Goal: Task Accomplishment & Management: Manage account settings

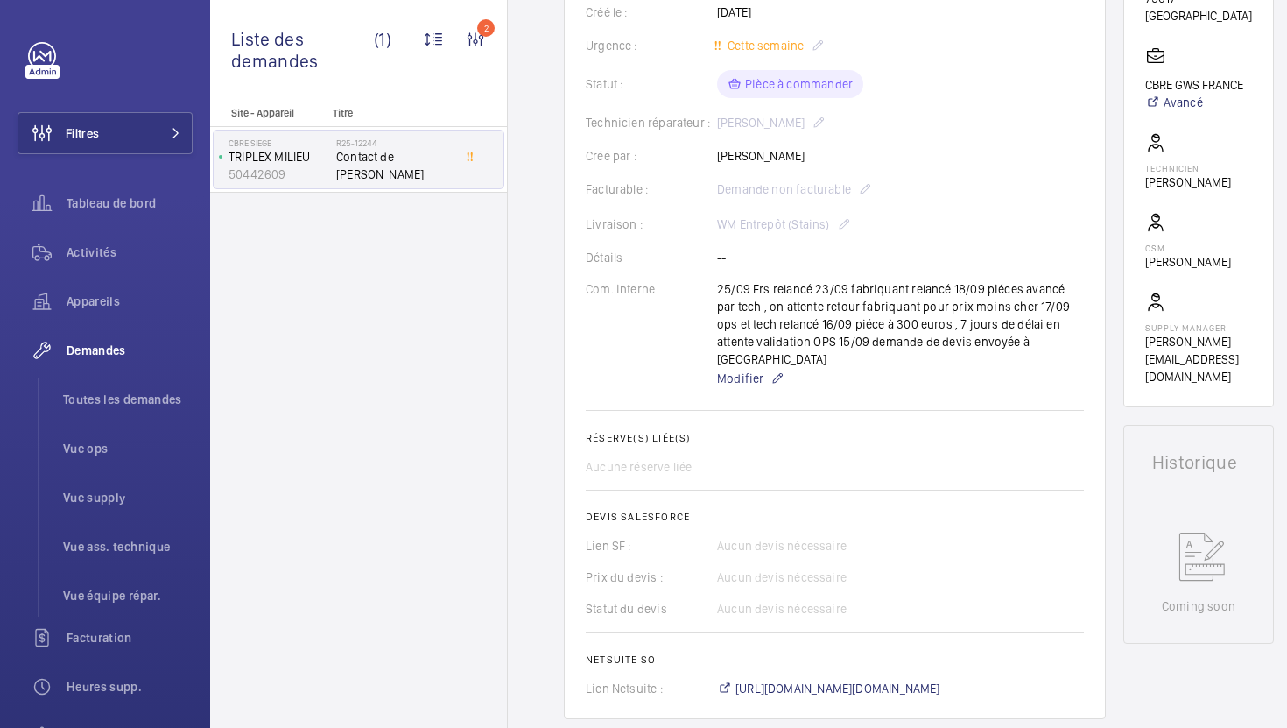
scroll to position [254, 0]
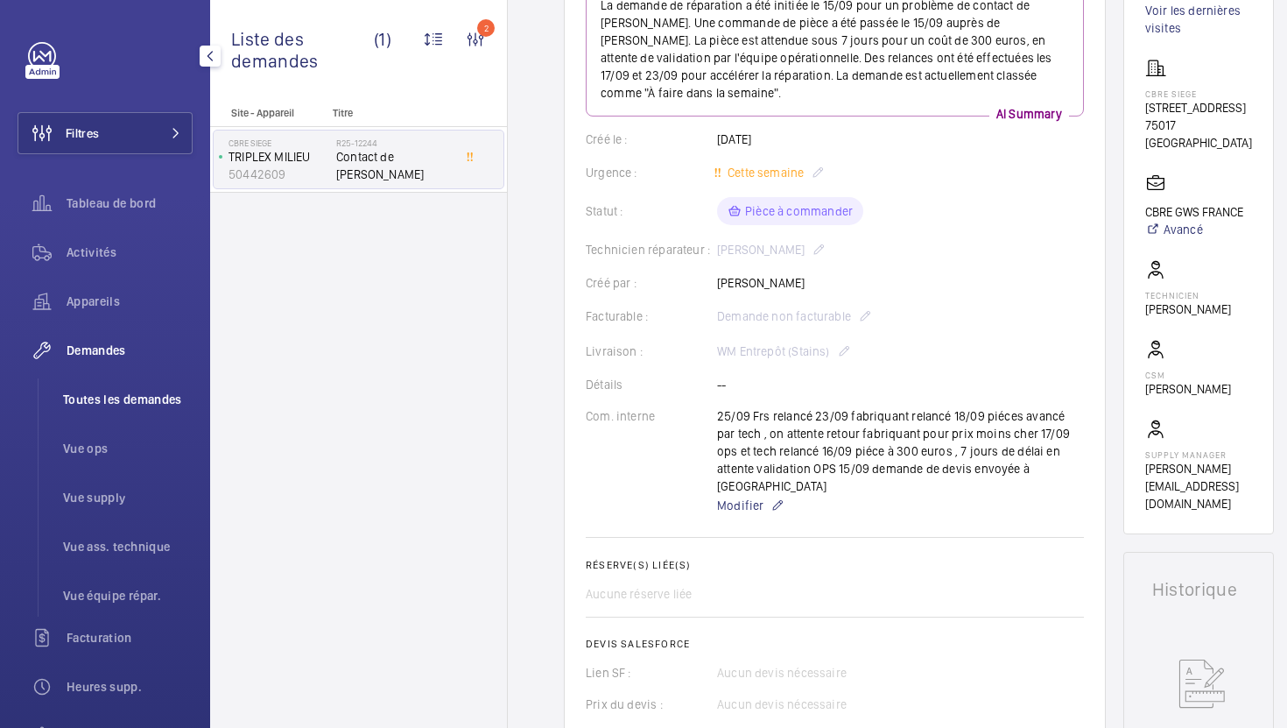
click at [86, 403] on span "Toutes les demandes" at bounding box center [128, 400] width 130 height 18
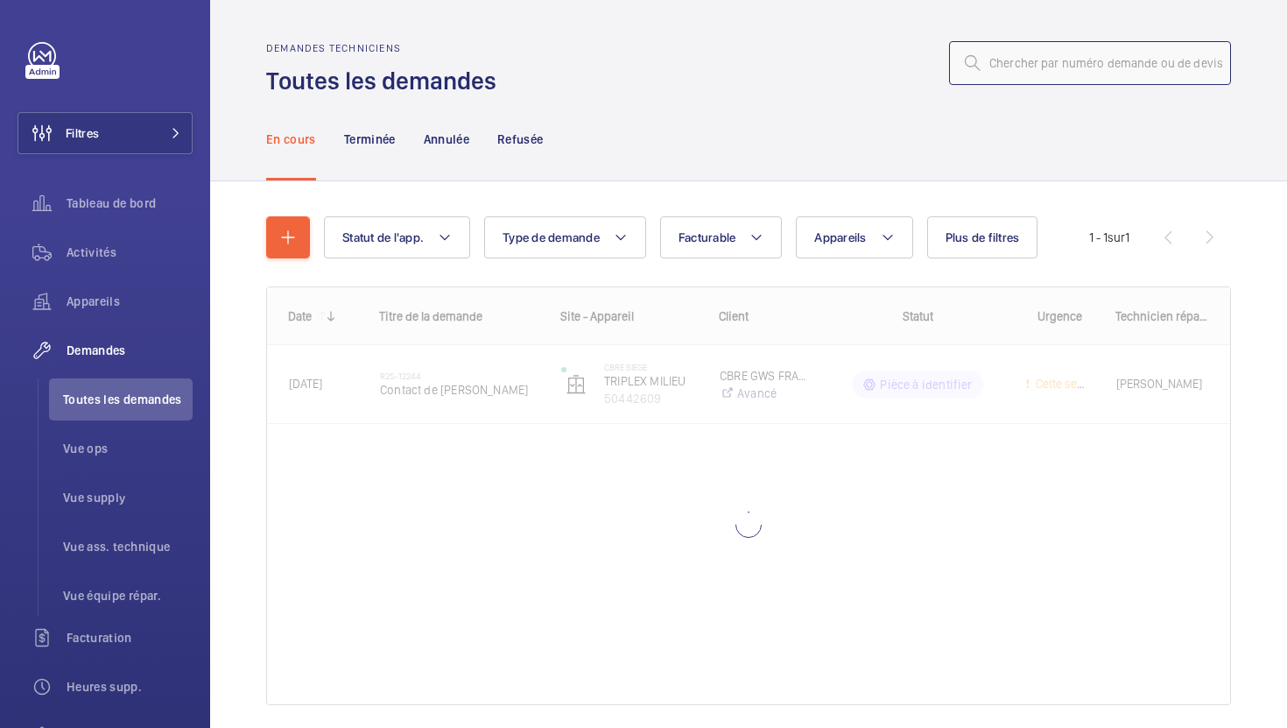
click at [1053, 69] on input "text" at bounding box center [1090, 63] width 282 height 44
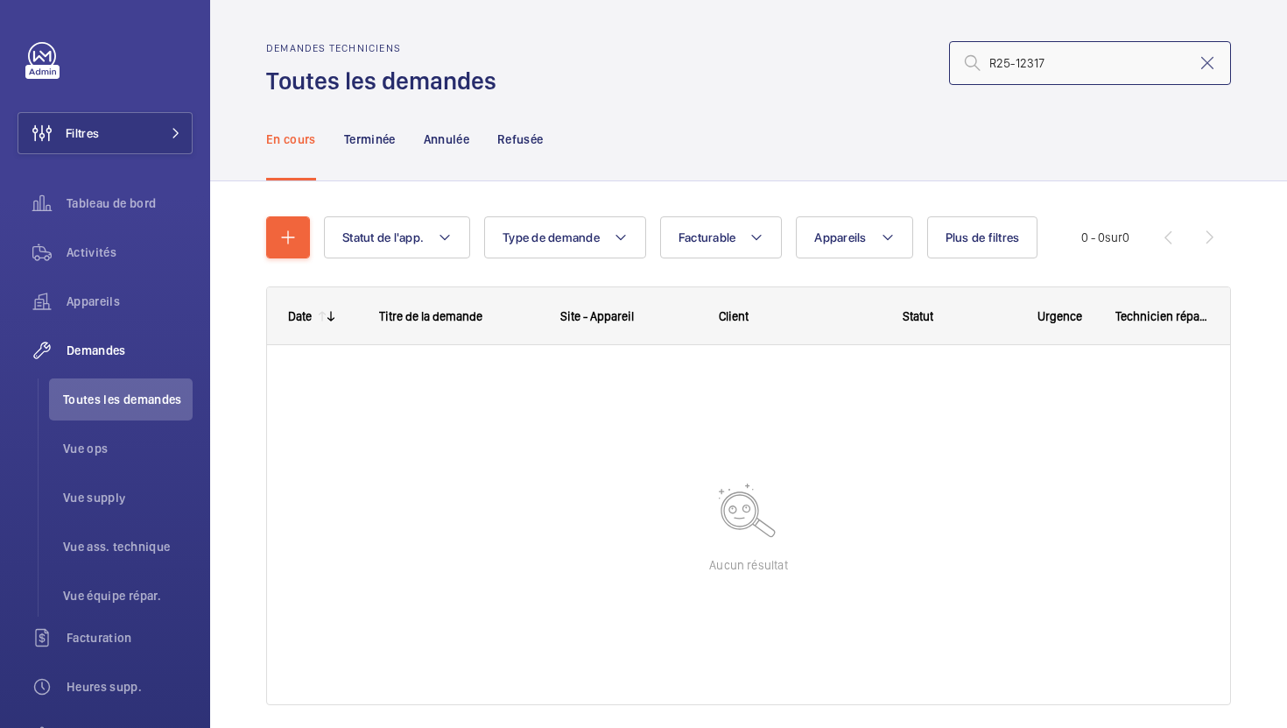
type input "R25-12317"
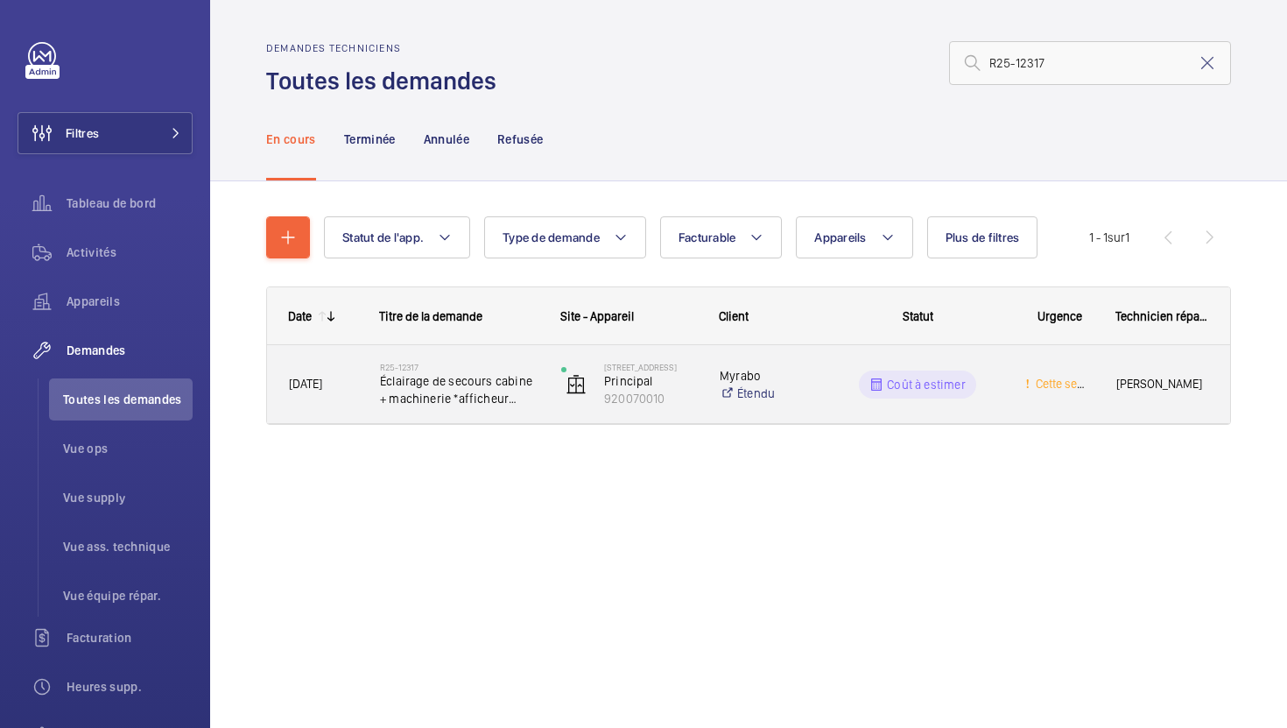
click at [492, 409] on div "R25-12317 Éclairage de secours cabine + machinerie *afficheur palier" at bounding box center [459, 384] width 159 height 51
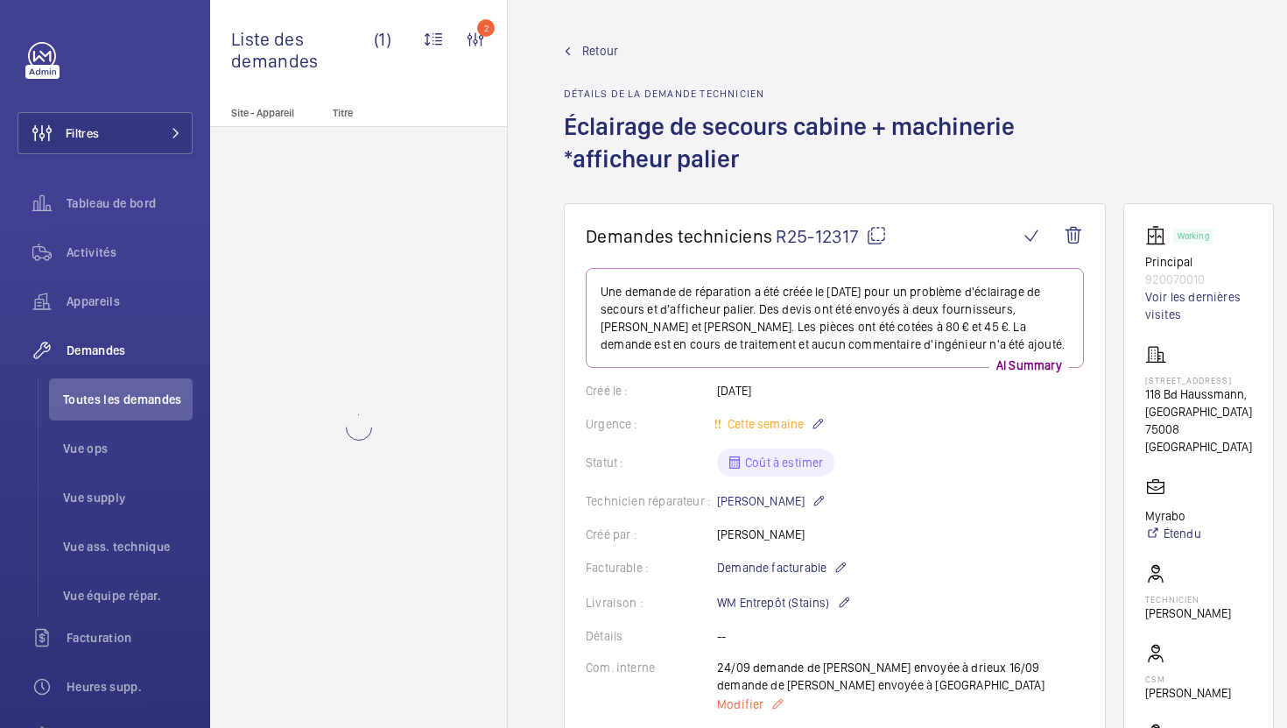
click at [735, 711] on span "Modifier" at bounding box center [740, 704] width 46 height 18
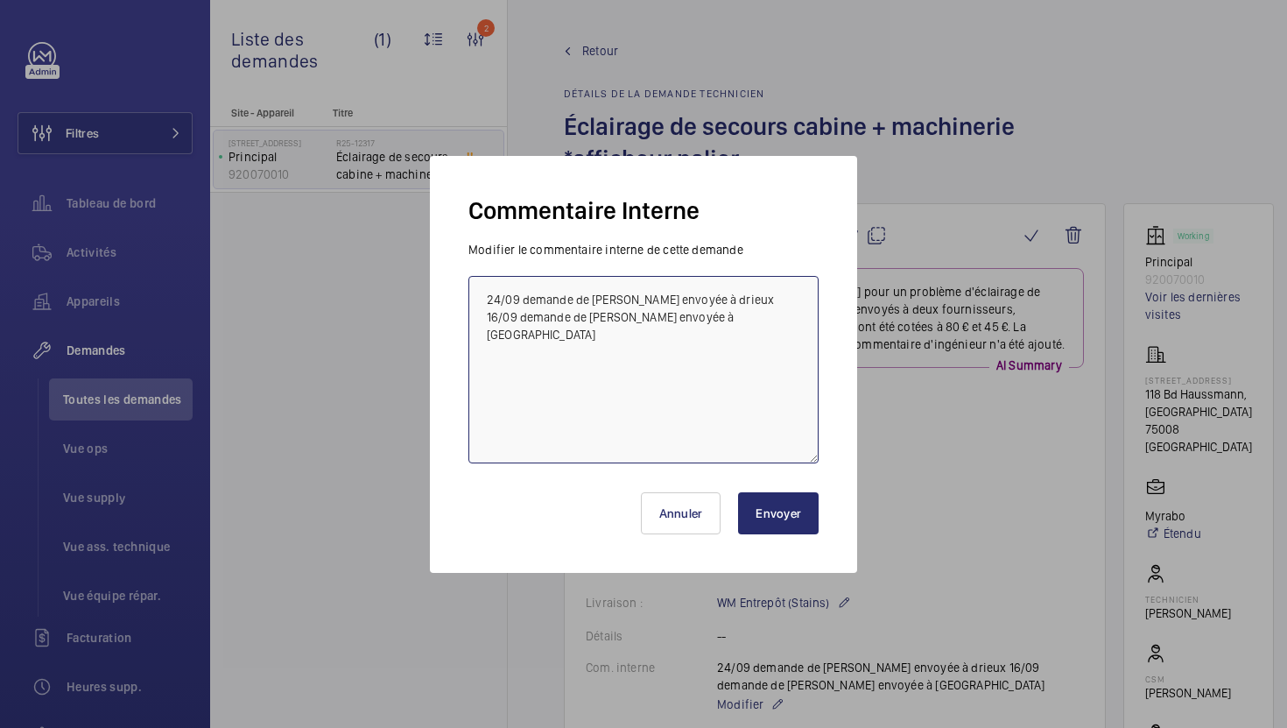
click at [482, 304] on textarea "24/09 demande de [PERSON_NAME] envoyée à drieux 16/09 demande de [PERSON_NAME] …" at bounding box center [644, 369] width 350 height 187
type textarea "26/09 Frs relancé 24/09 demande de [PERSON_NAME] envoyée à drieux 16/09 demande…"
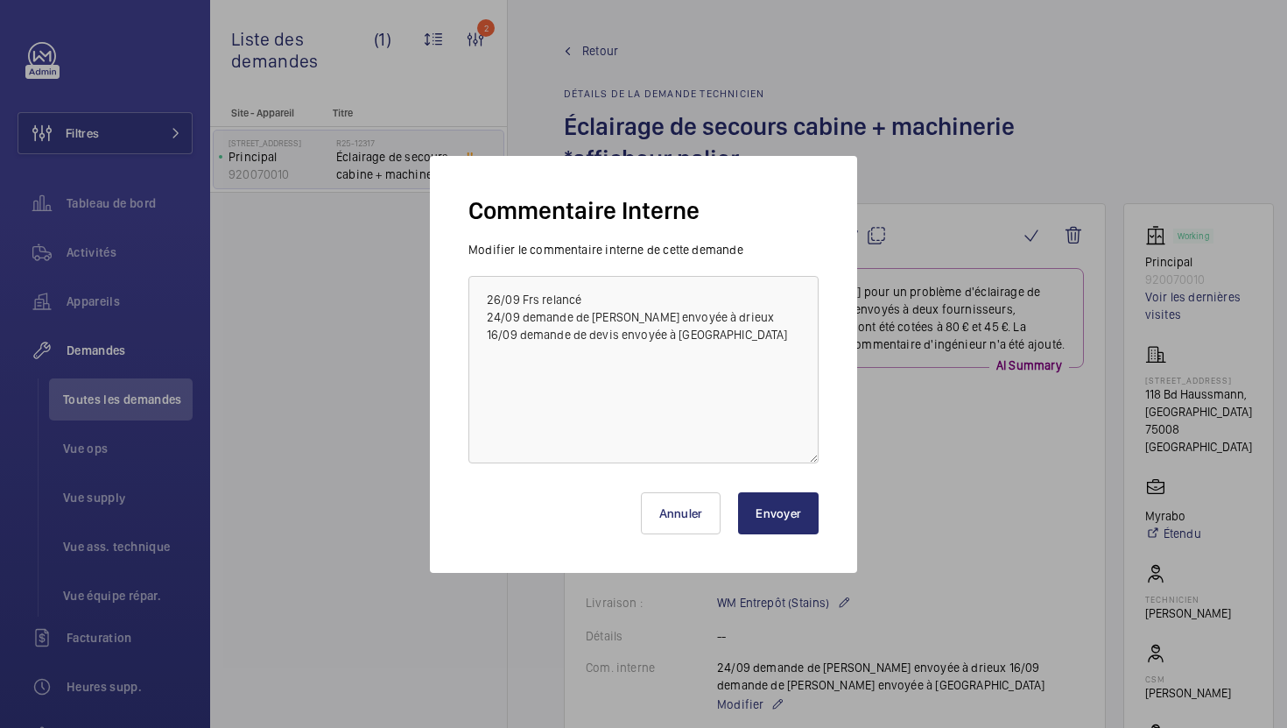
click at [748, 512] on button "Envoyer" at bounding box center [778, 513] width 81 height 42
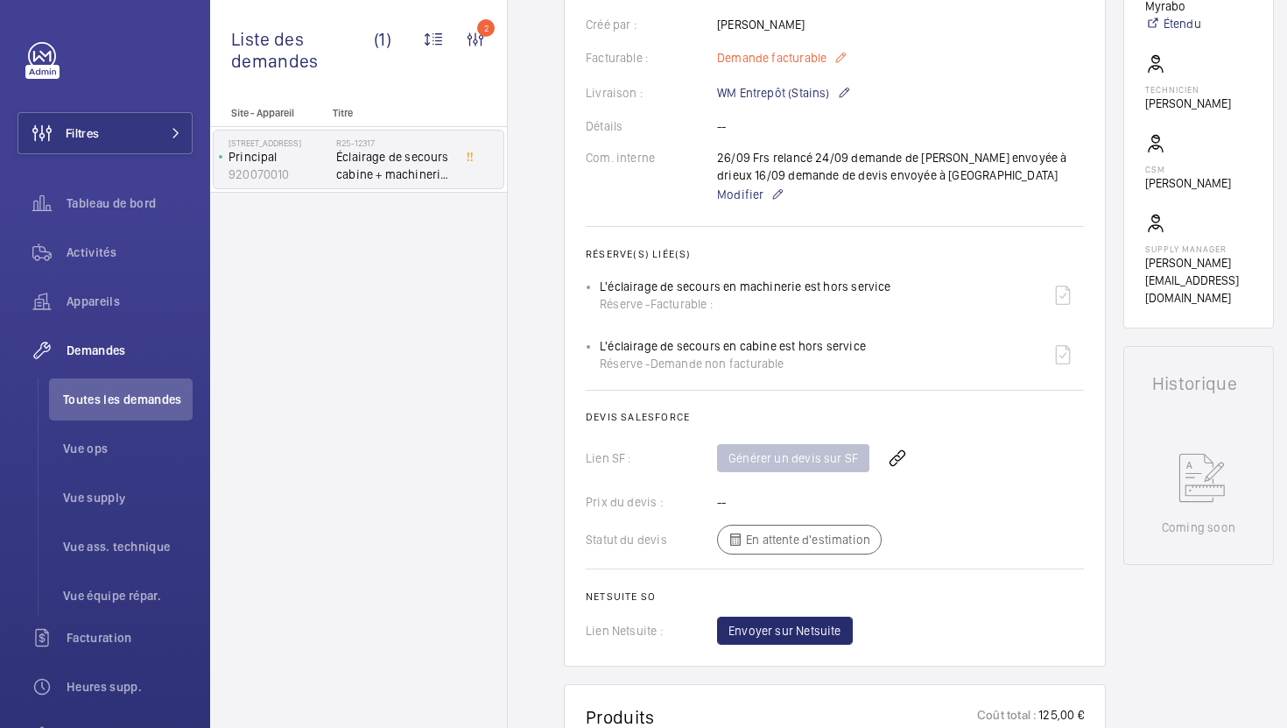
scroll to position [1222, 0]
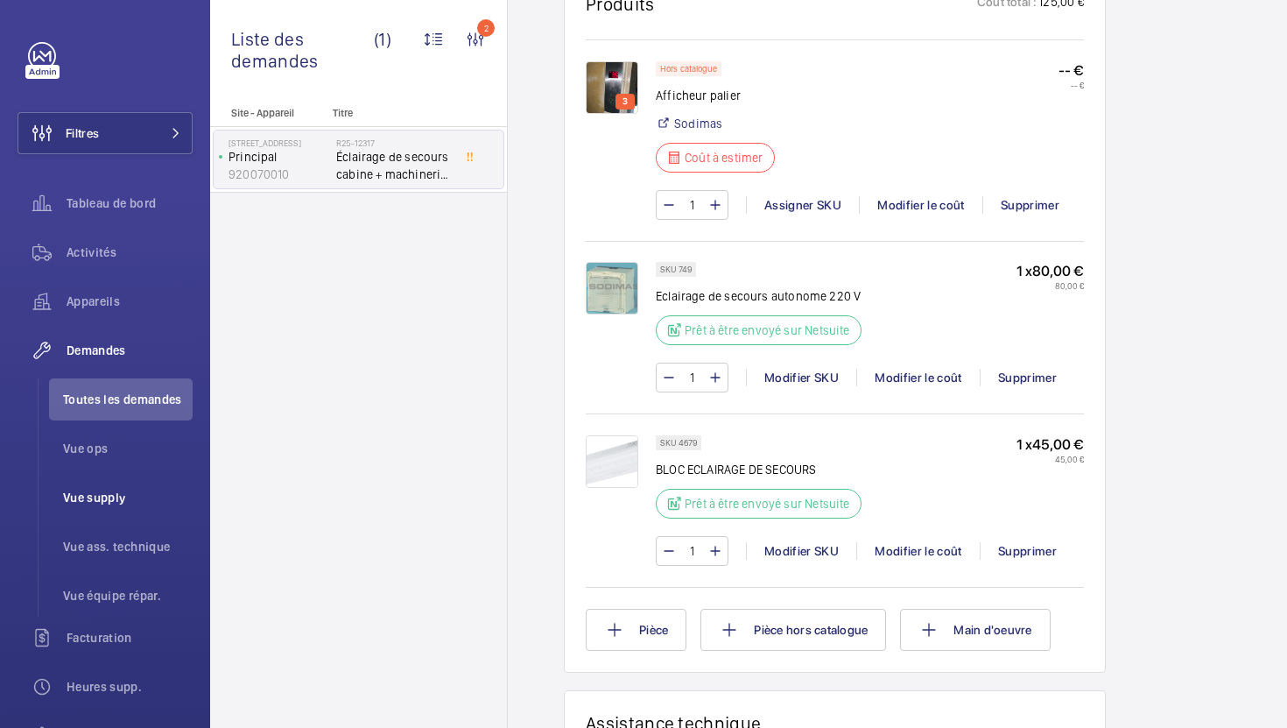
click at [111, 516] on li "Vue supply" at bounding box center [121, 497] width 144 height 42
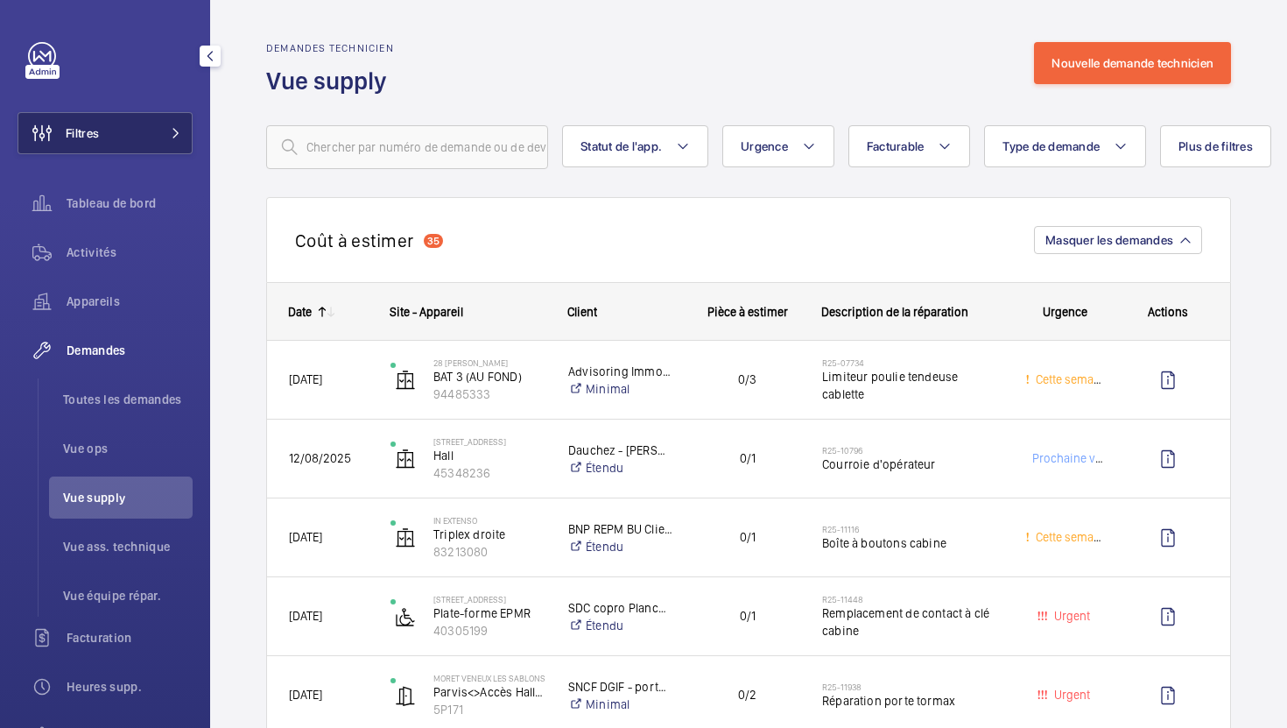
click at [163, 153] on button "Filtres" at bounding box center [105, 133] width 175 height 42
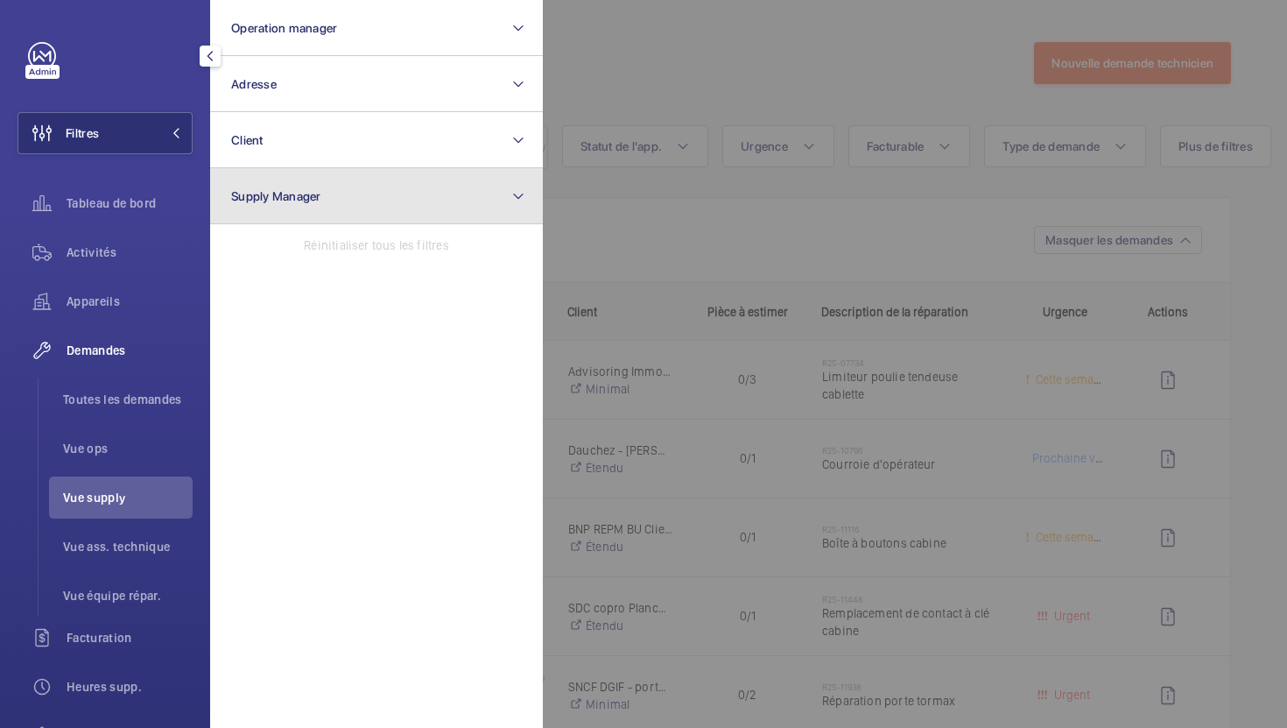
click at [368, 207] on button "Supply Manager" at bounding box center [376, 196] width 333 height 56
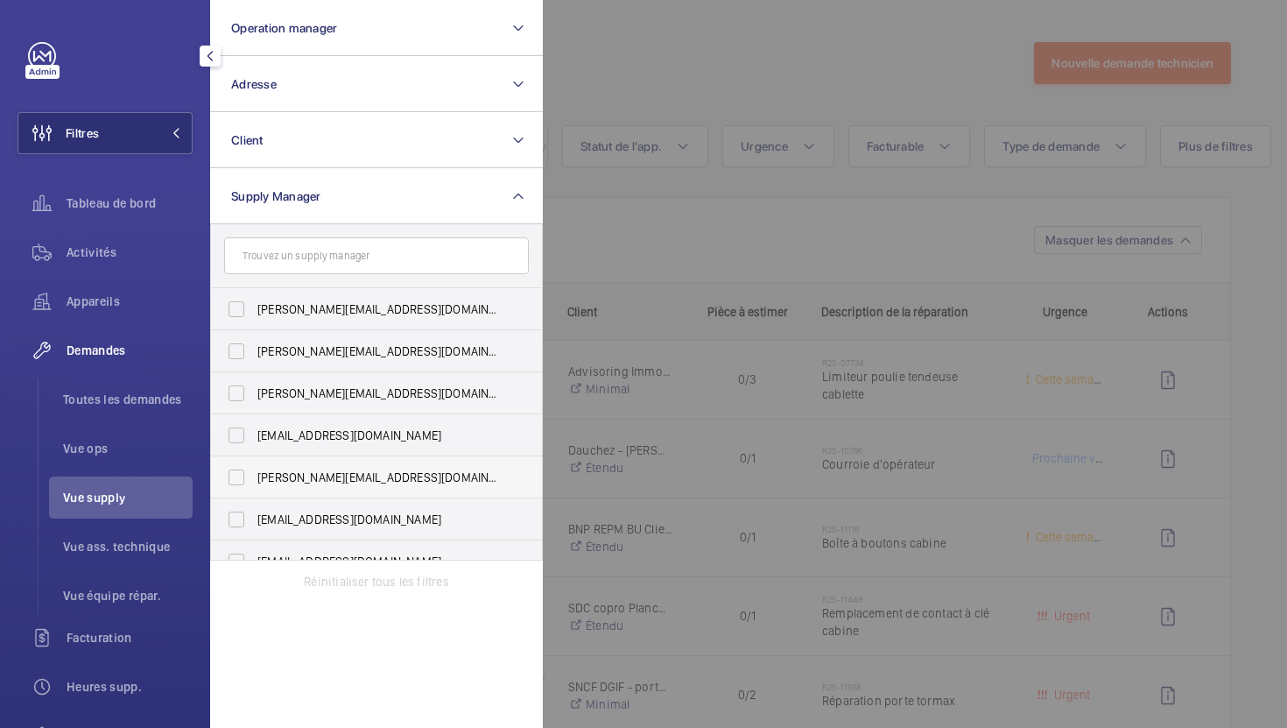
click at [360, 480] on span "[PERSON_NAME][EMAIL_ADDRESS][DOMAIN_NAME]" at bounding box center [377, 478] width 241 height 18
click at [254, 480] on input "[PERSON_NAME][EMAIL_ADDRESS][DOMAIN_NAME]" at bounding box center [236, 477] width 35 height 35
checkbox input "true"
click at [748, 81] on div at bounding box center [1186, 364] width 1287 height 728
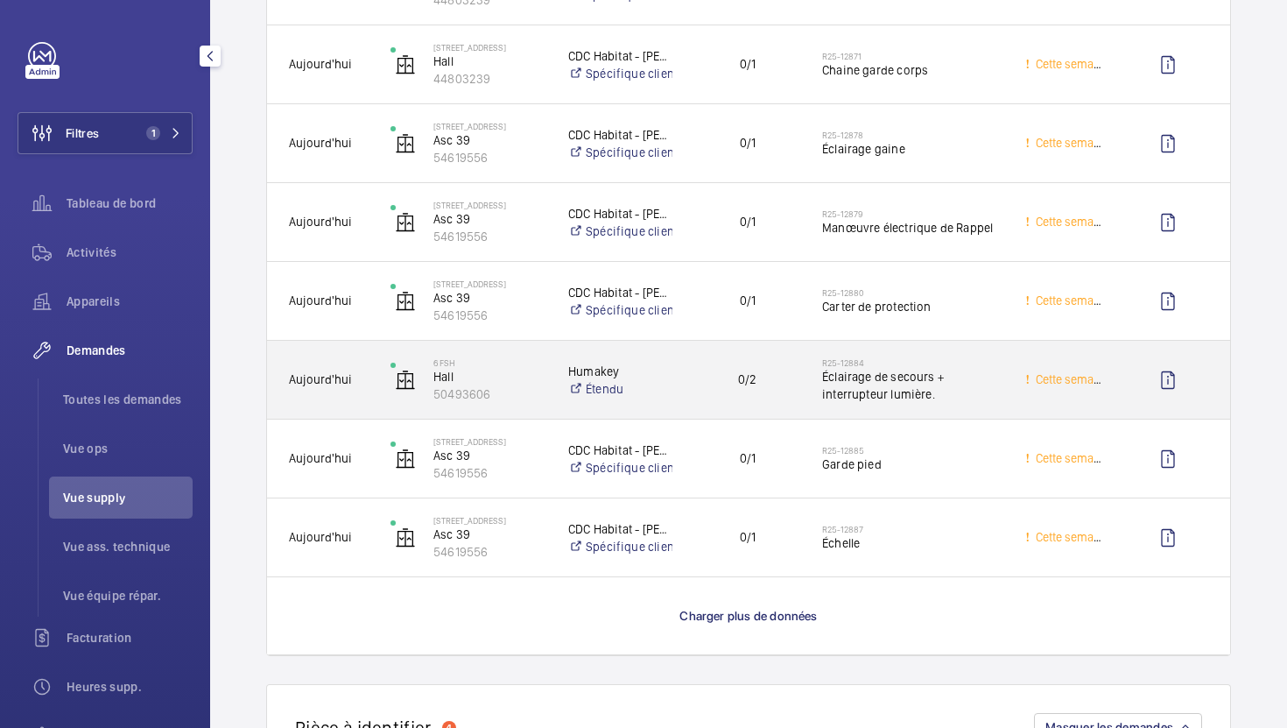
scroll to position [1342, 0]
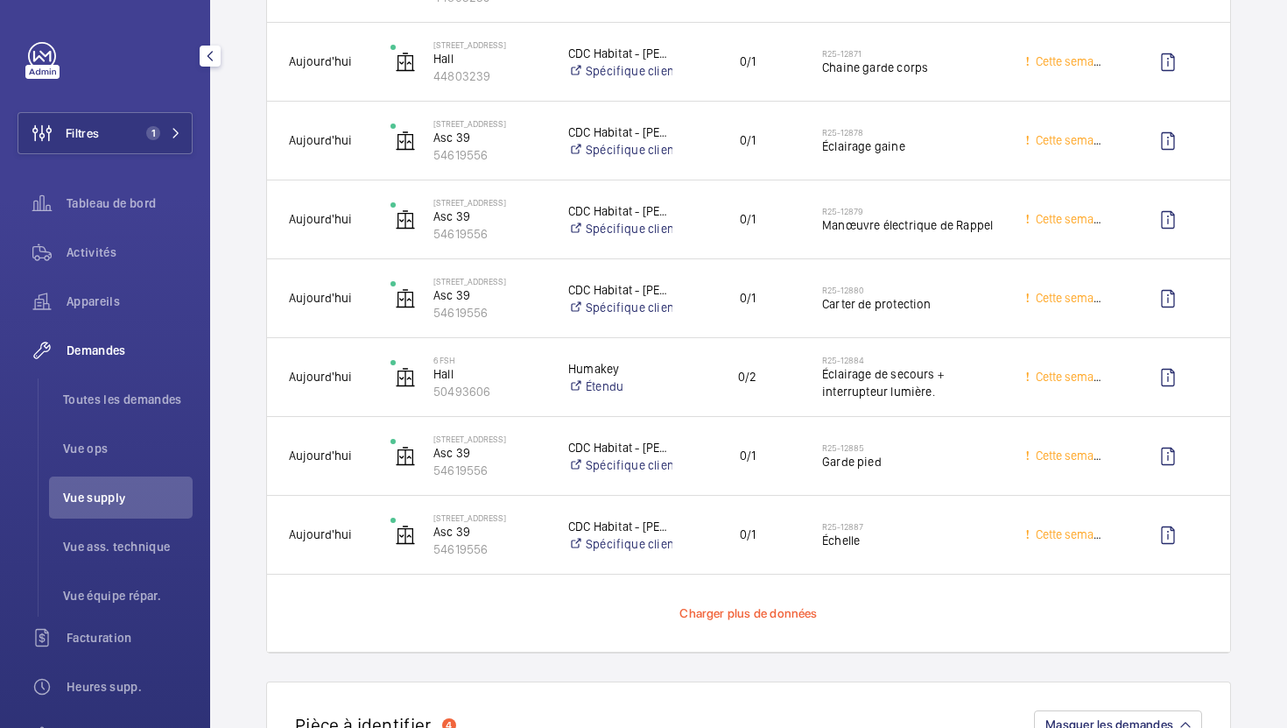
click at [764, 614] on span "Charger plus de données" at bounding box center [748, 613] width 137 height 14
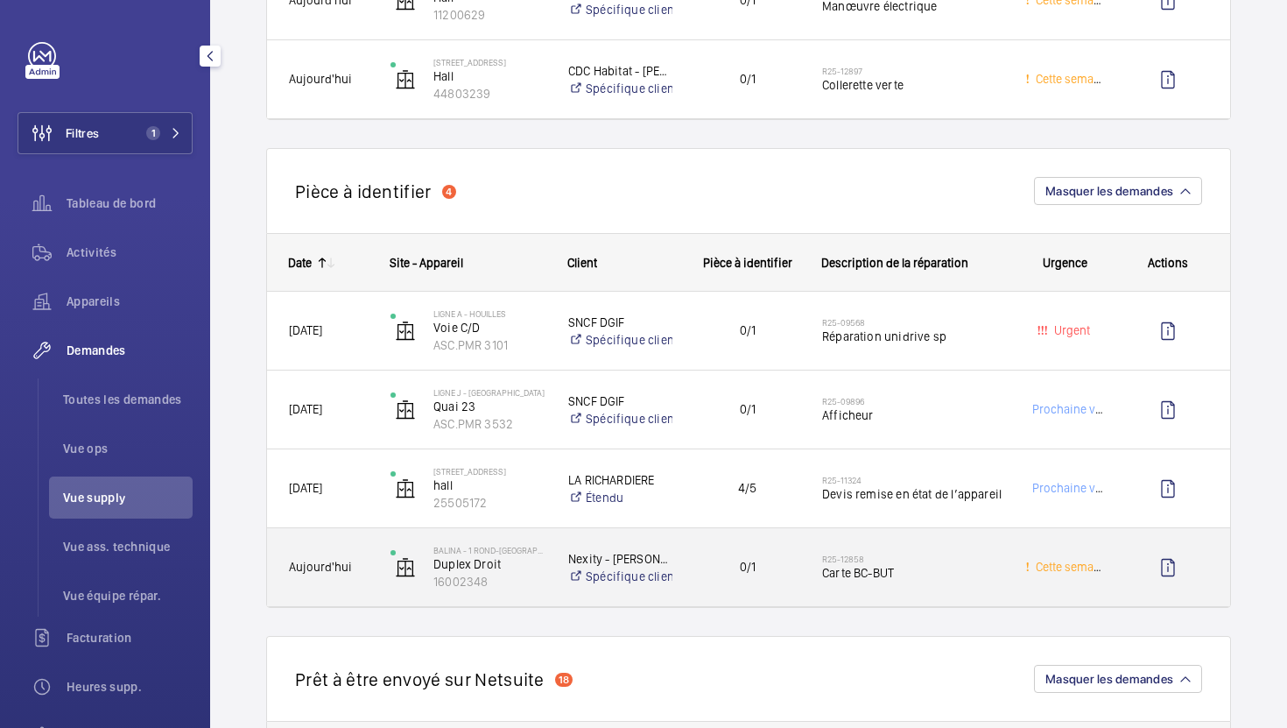
scroll to position [2272, 0]
click at [948, 573] on span "Carte BC-BUT" at bounding box center [912, 571] width 180 height 18
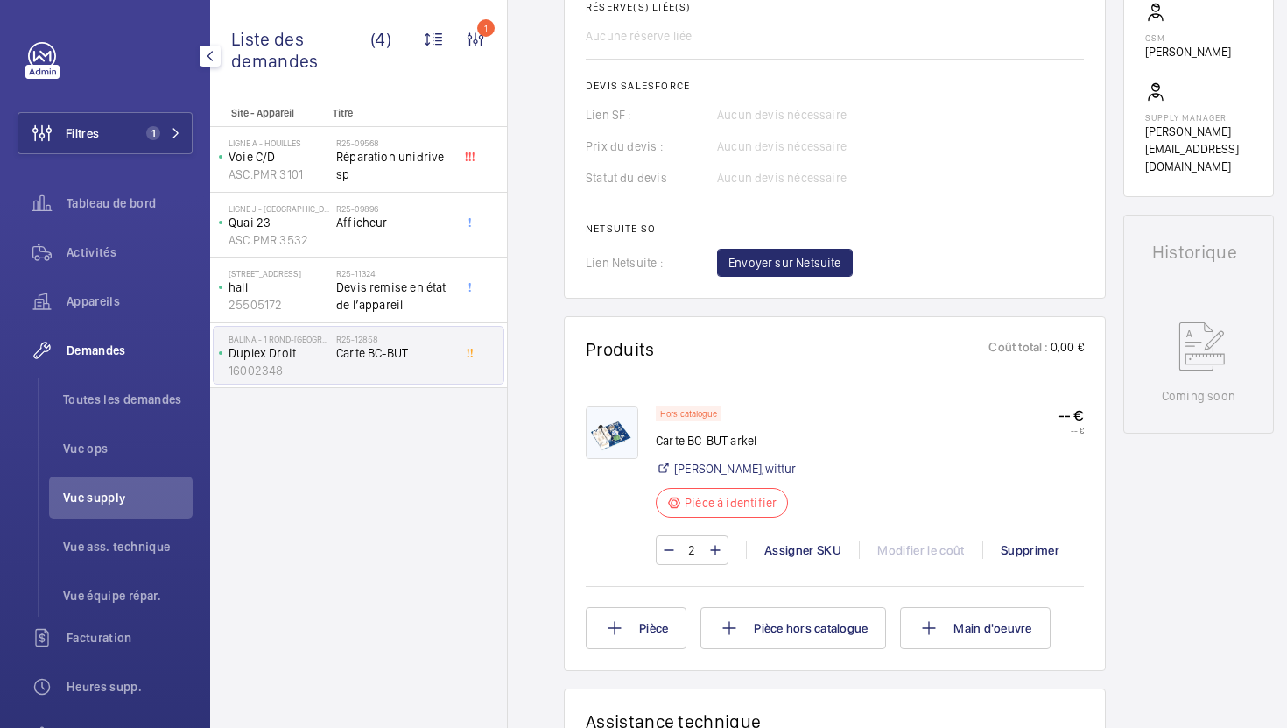
scroll to position [700, 0]
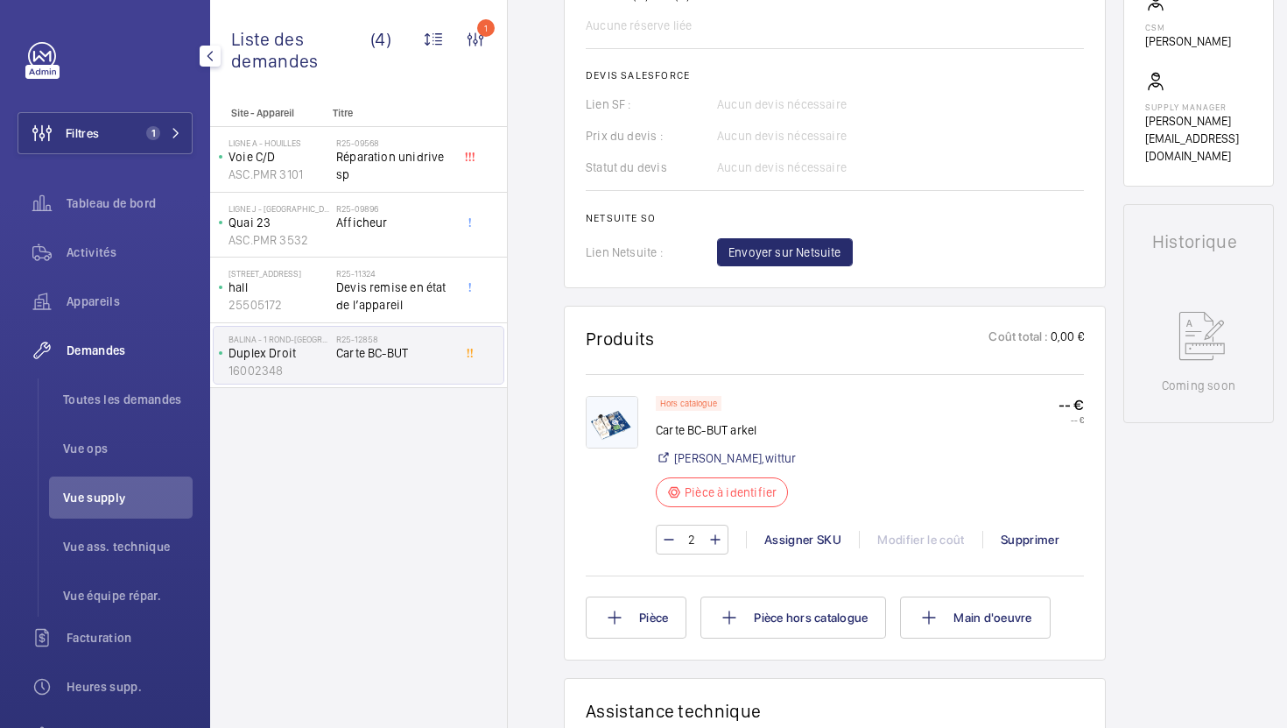
click at [612, 433] on img at bounding box center [612, 422] width 53 height 53
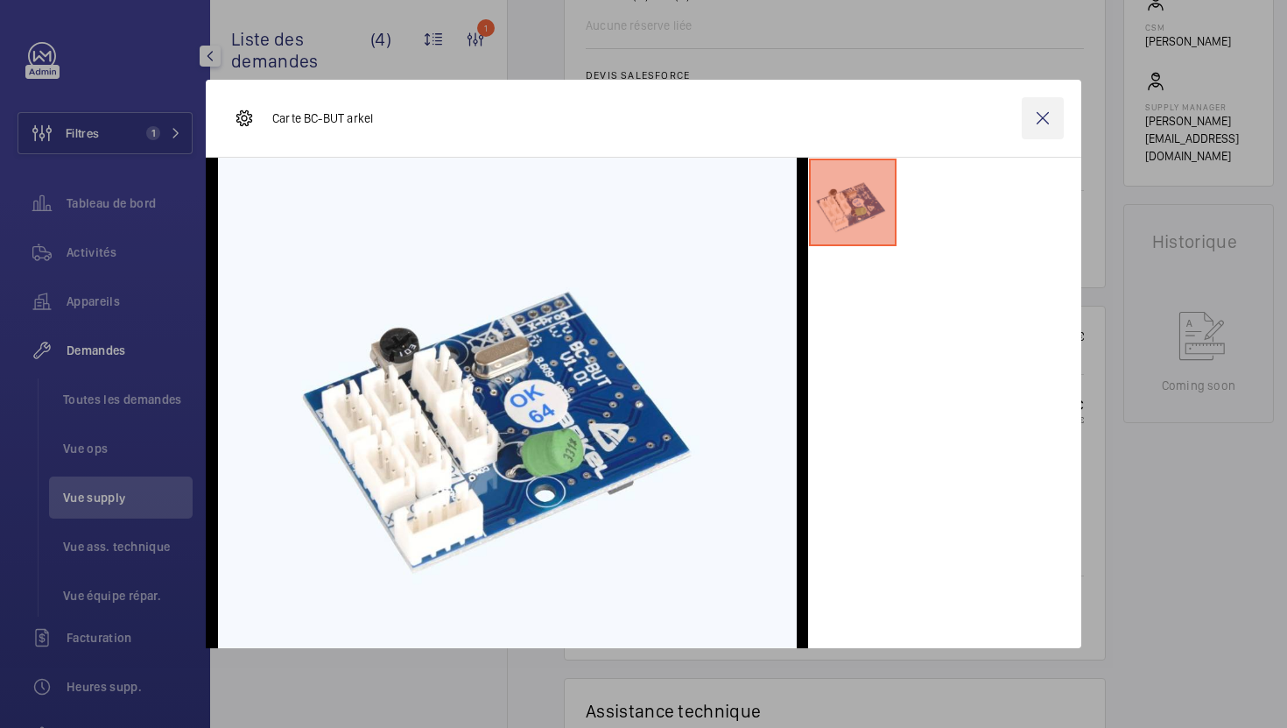
click at [1054, 122] on wm-front-icon-button at bounding box center [1043, 118] width 42 height 42
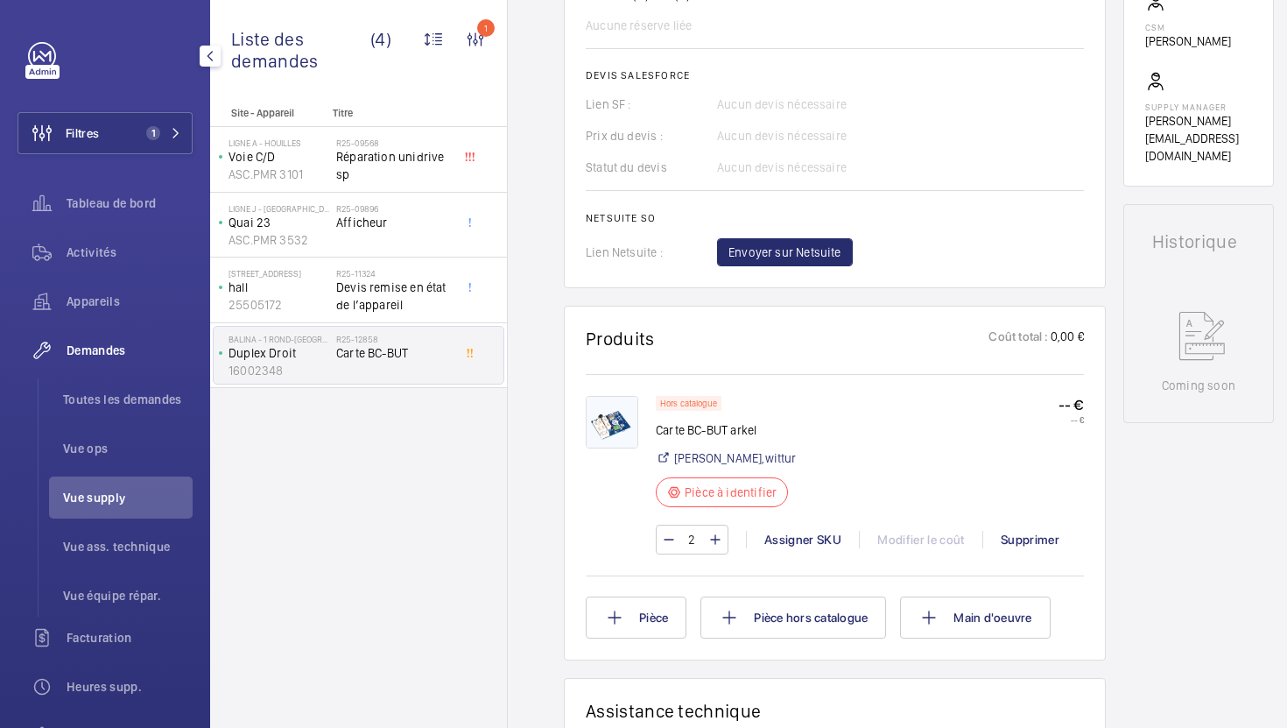
scroll to position [0, 0]
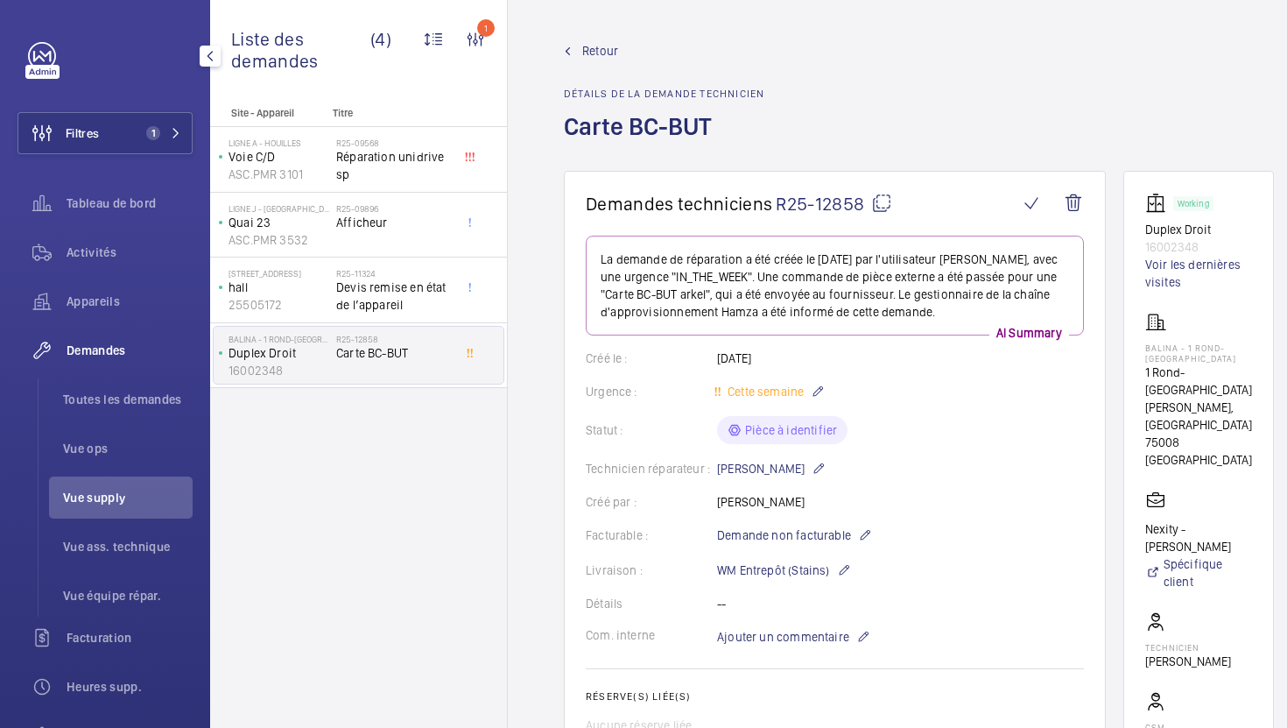
click at [877, 201] on mat-icon at bounding box center [881, 203] width 21 height 21
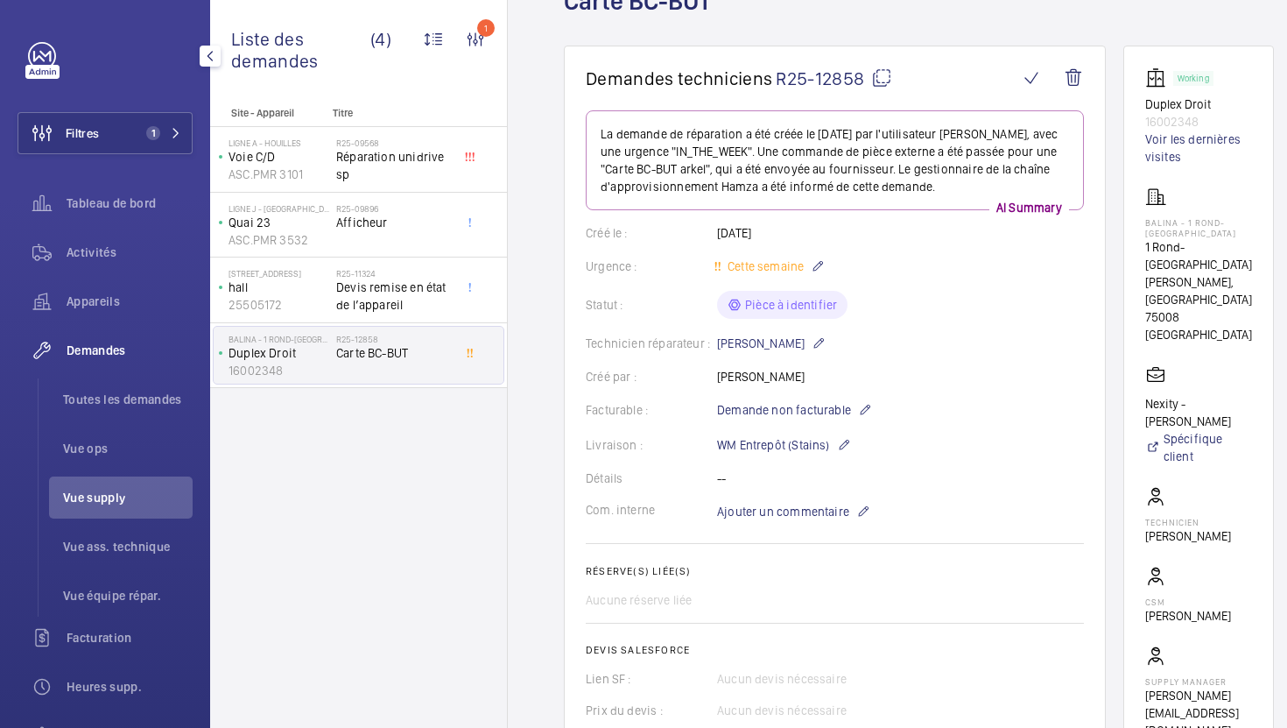
scroll to position [201, 0]
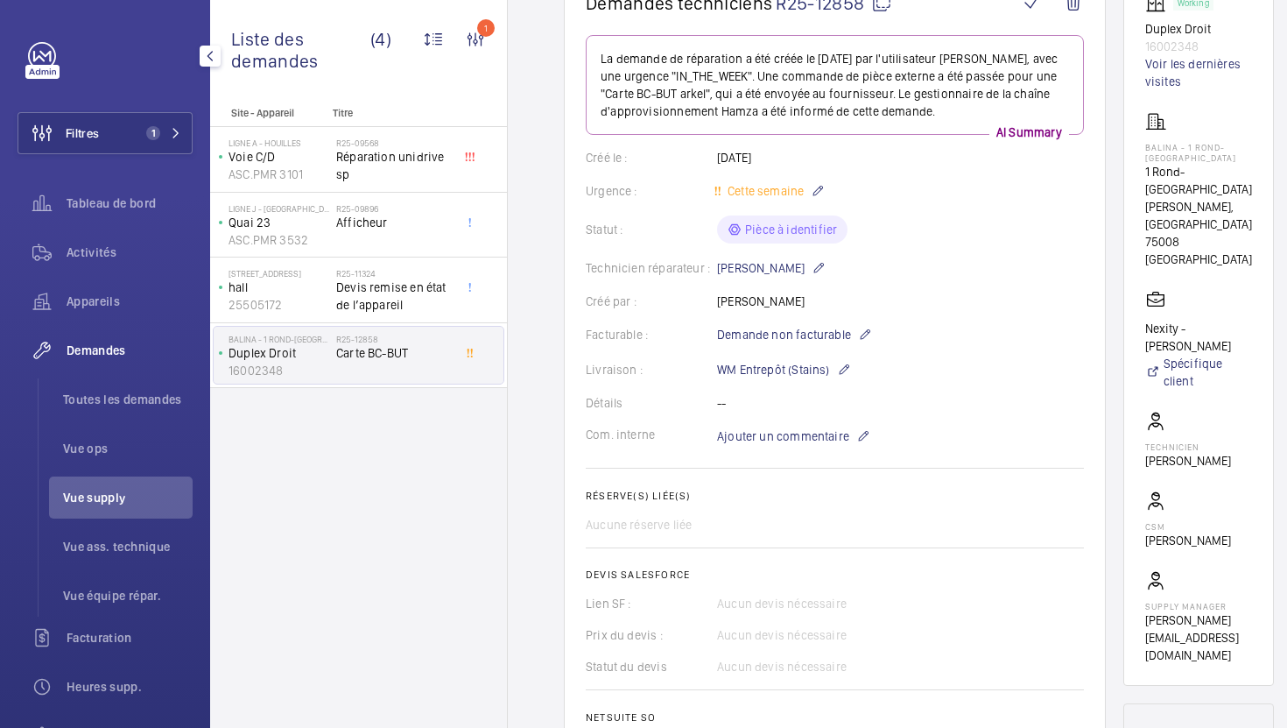
click at [787, 447] on wm-front-card-body "La demande de réparation a été créée le [DATE] par l'utilisateur [PERSON_NAME],…" at bounding box center [835, 400] width 498 height 730
click at [766, 422] on wm-front-card-body "La demande de réparation a été créée le [DATE] par l'utilisateur [PERSON_NAME],…" at bounding box center [835, 400] width 498 height 730
click at [764, 434] on span "Ajouter un commentaire" at bounding box center [783, 436] width 132 height 18
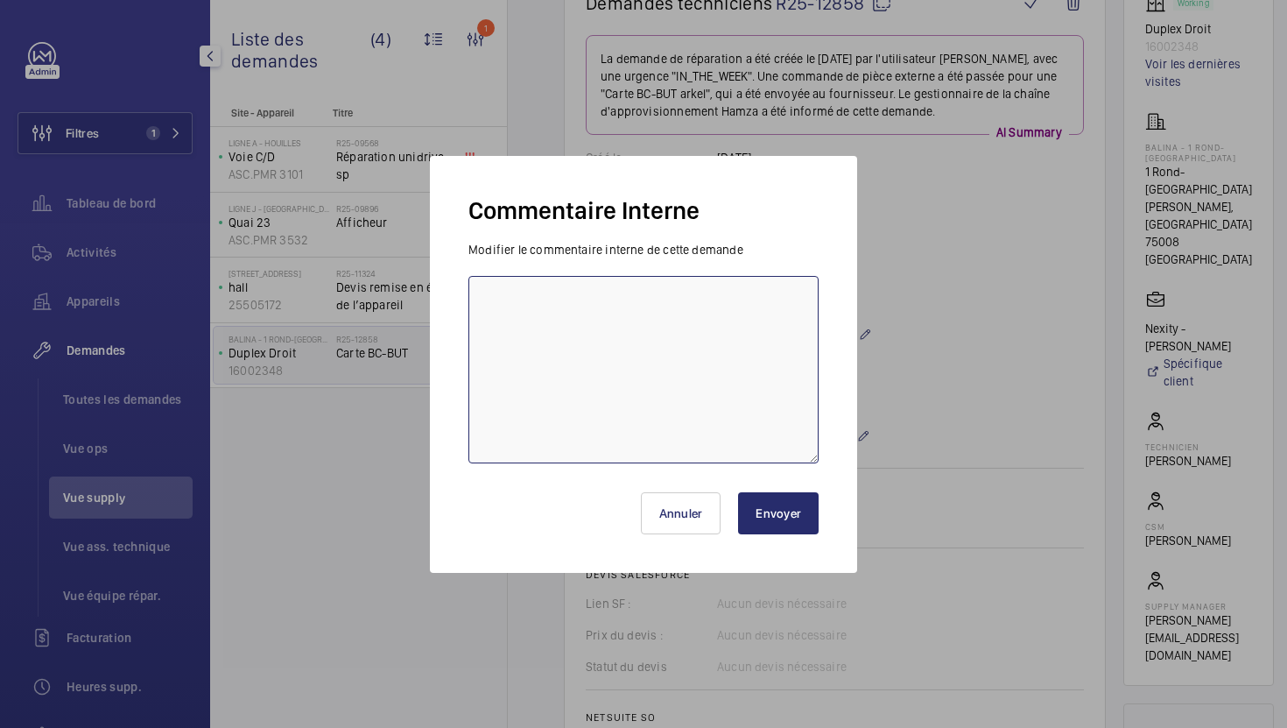
click at [654, 402] on textarea at bounding box center [644, 369] width 350 height 187
type textarea "26/09 demande de [PERSON_NAME] envoyée au frs"
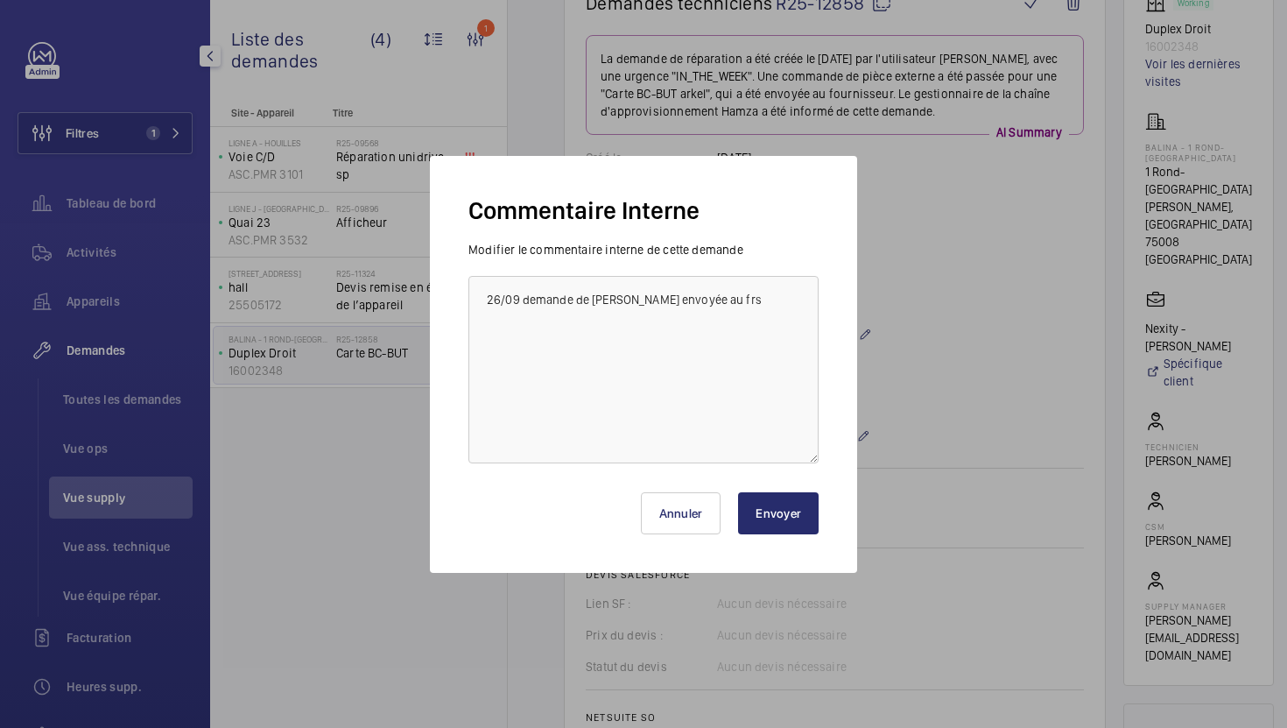
click at [803, 518] on button "Envoyer" at bounding box center [778, 513] width 81 height 42
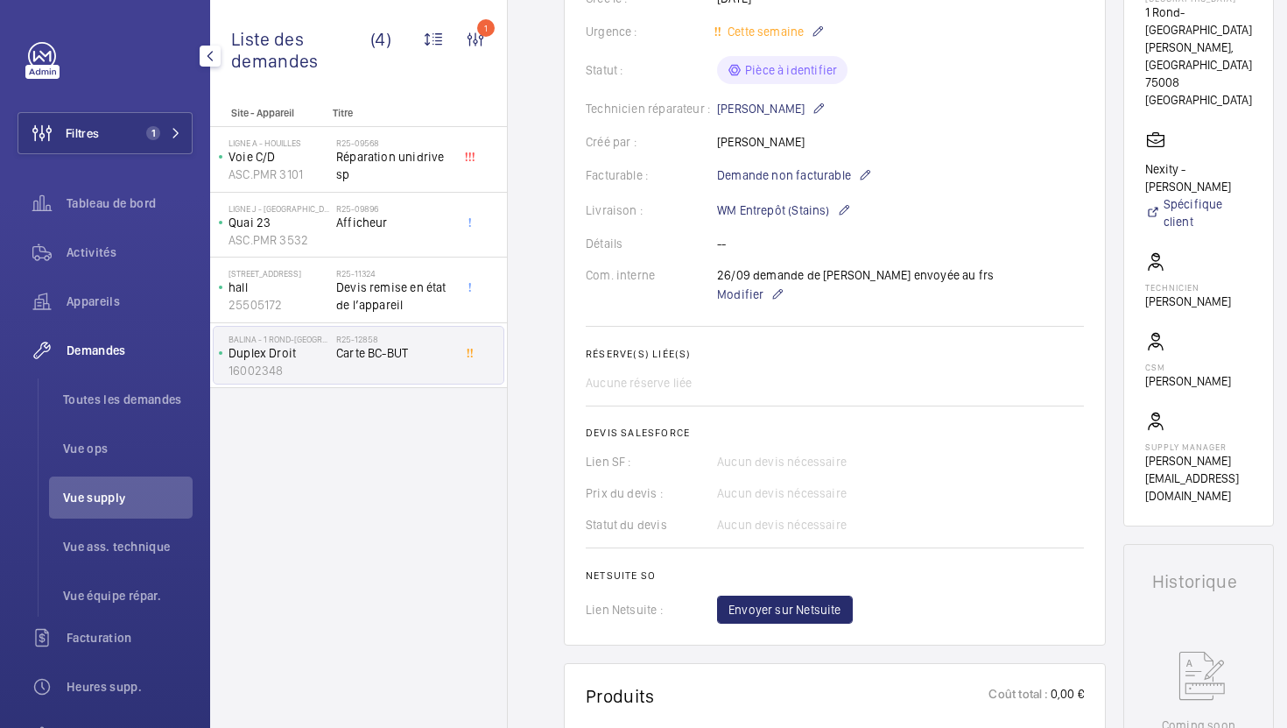
scroll to position [466, 0]
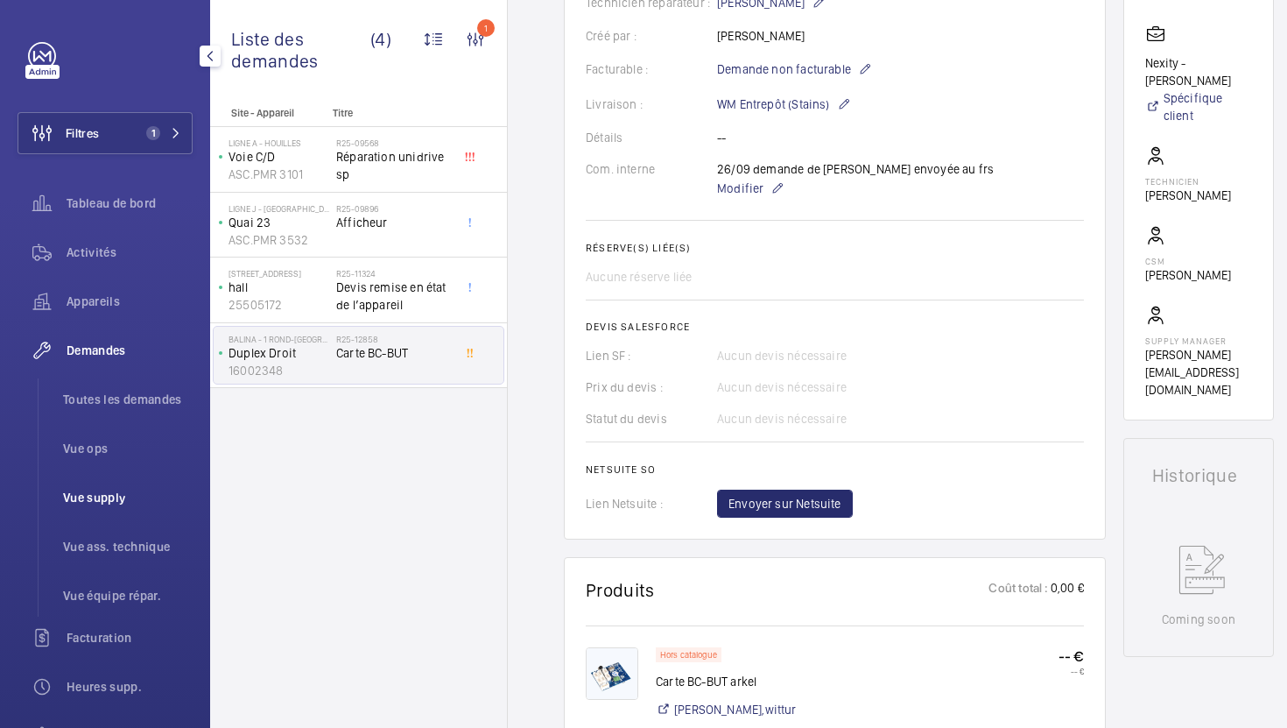
click at [101, 495] on span "Vue supply" at bounding box center [128, 498] width 130 height 18
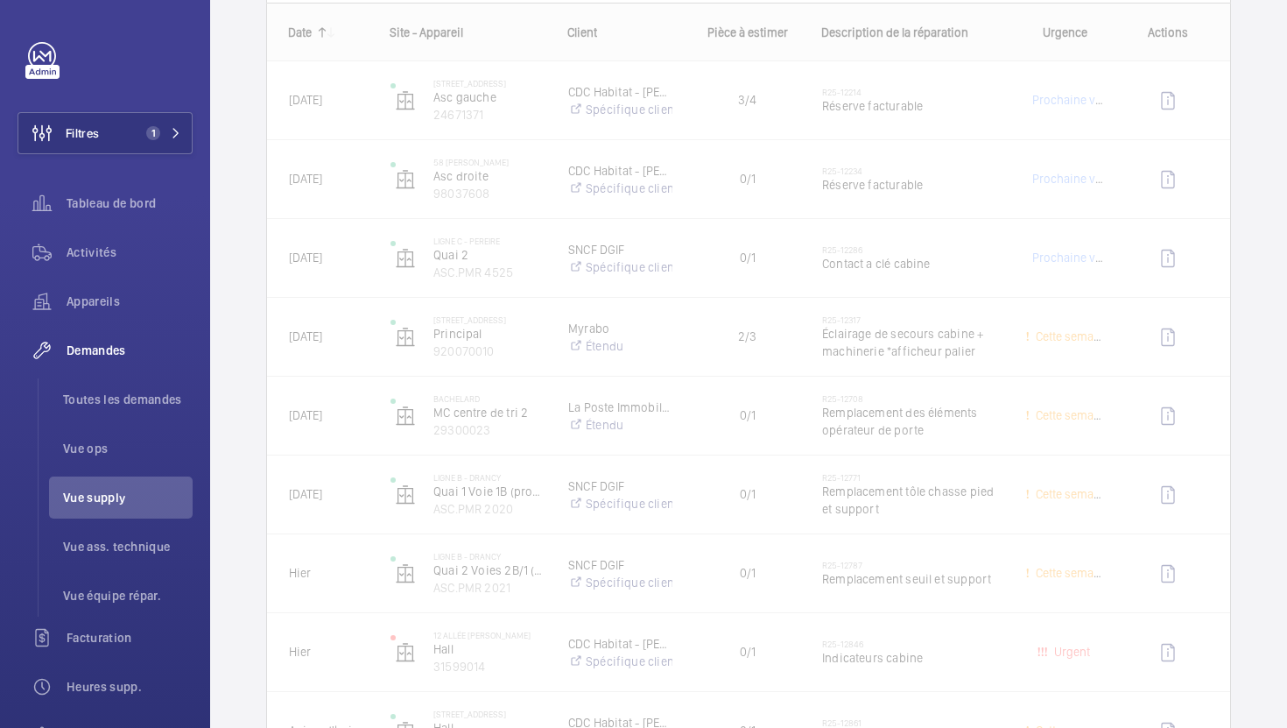
scroll to position [293, 0]
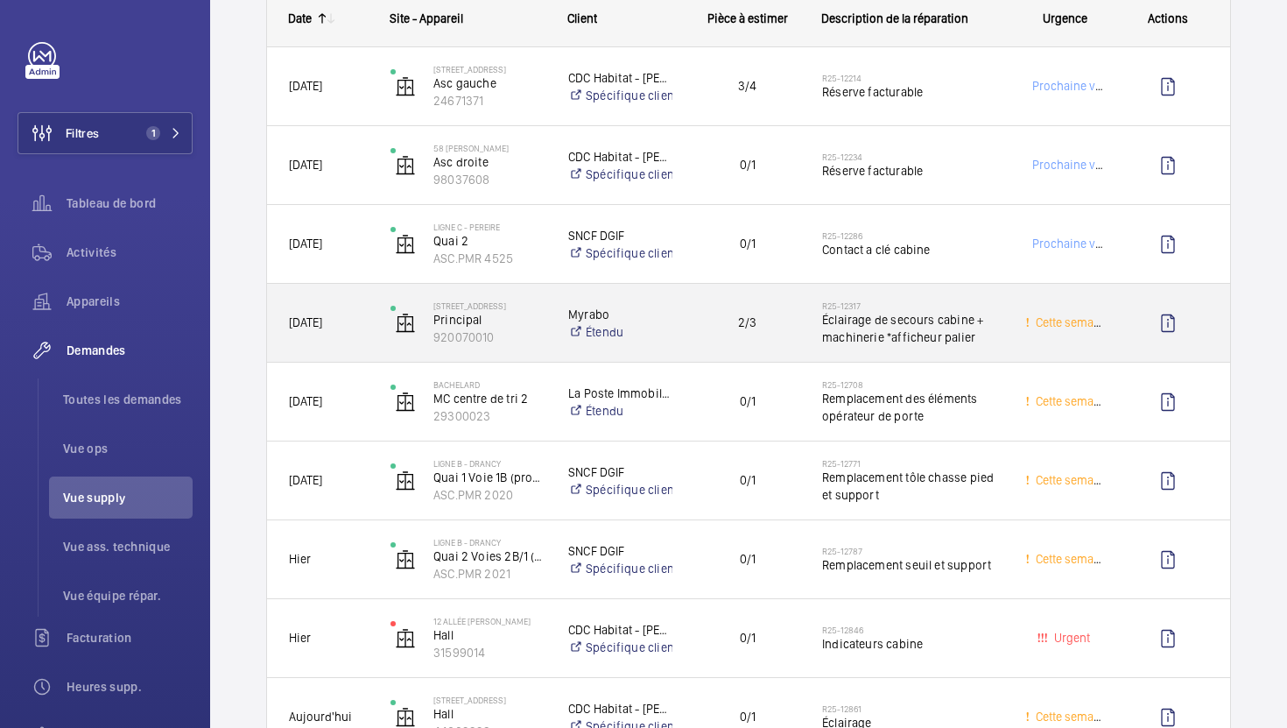
click at [997, 355] on div "R25-12317 Éclairage de secours cabine + machinerie *afficheur palier" at bounding box center [901, 323] width 201 height 79
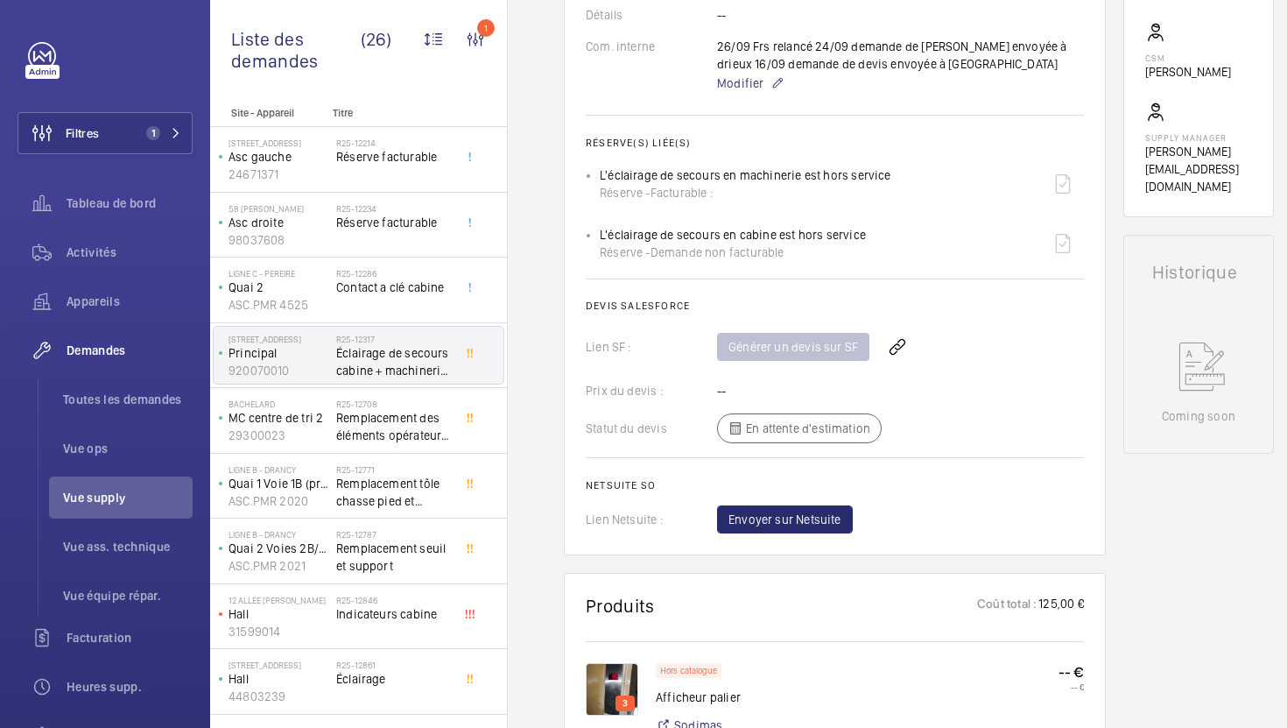
scroll to position [625, 0]
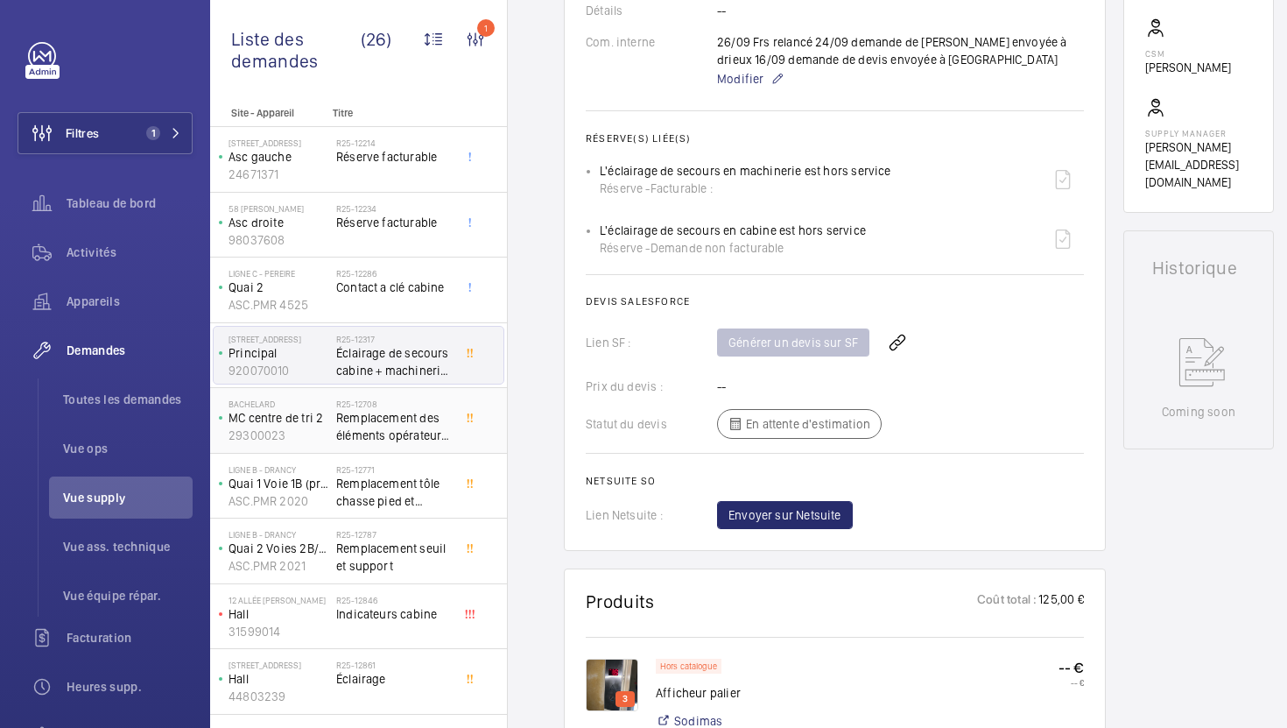
click at [370, 440] on span "Remplacement des éléments opérateur de porte" at bounding box center [394, 426] width 116 height 35
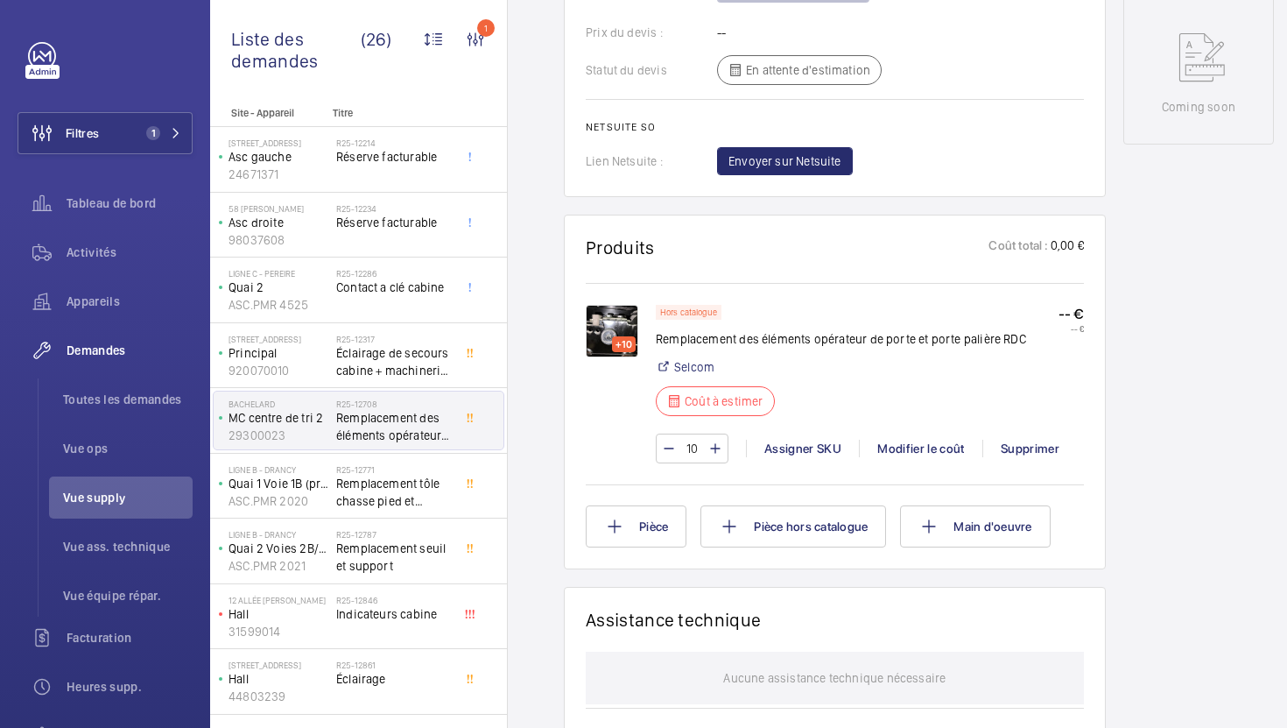
scroll to position [883, 0]
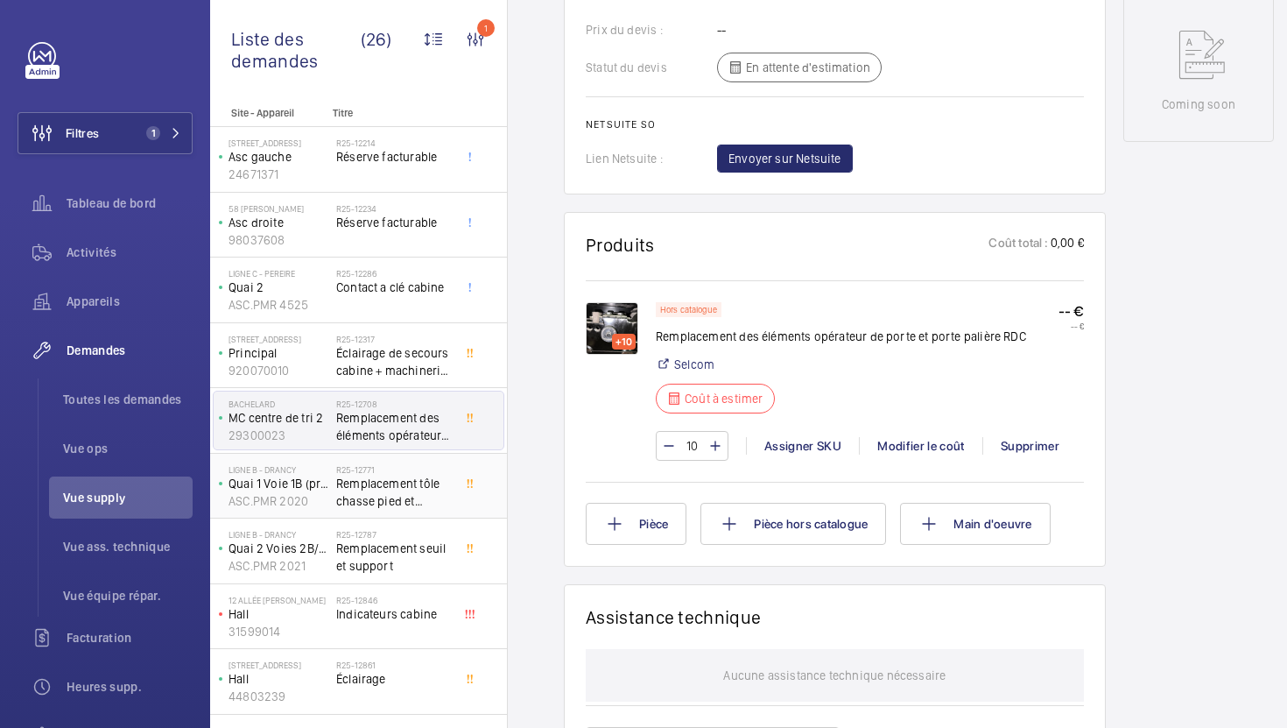
click at [382, 484] on span "Remplacement tôle chasse pied et support" at bounding box center [394, 492] width 116 height 35
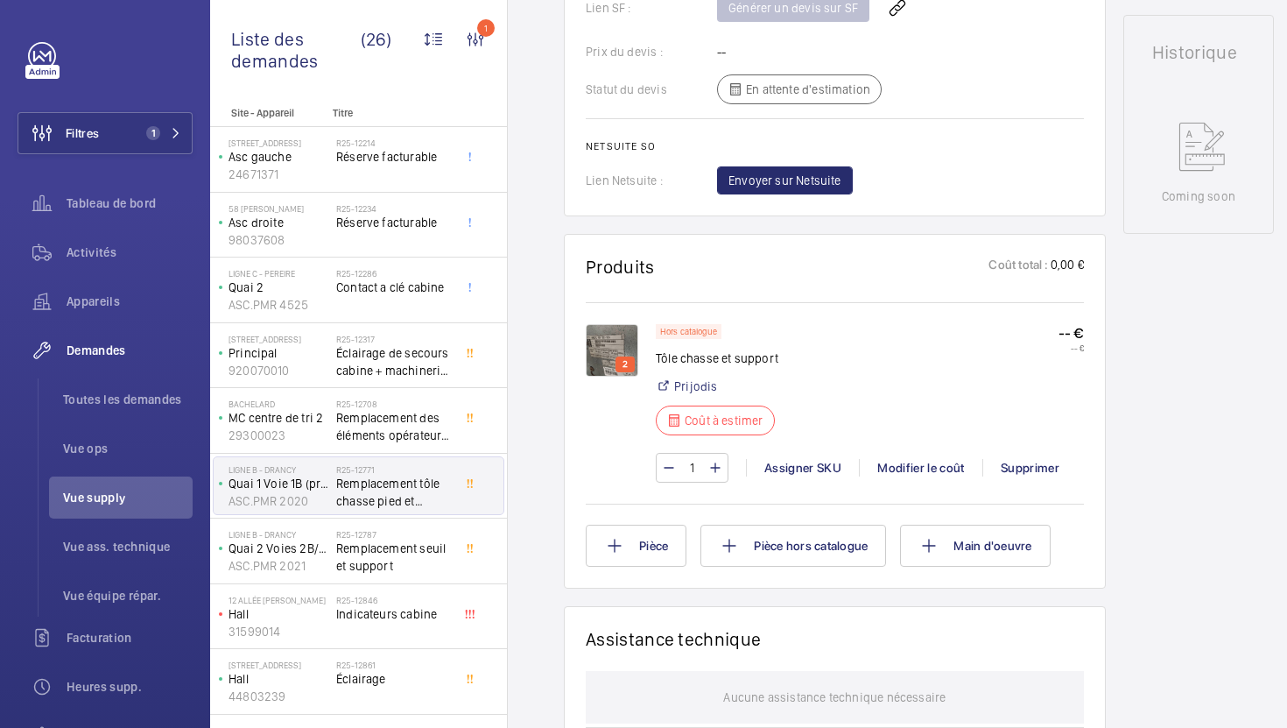
scroll to position [827, 0]
click at [406, 565] on span "Remplacement seuil et support" at bounding box center [394, 556] width 116 height 35
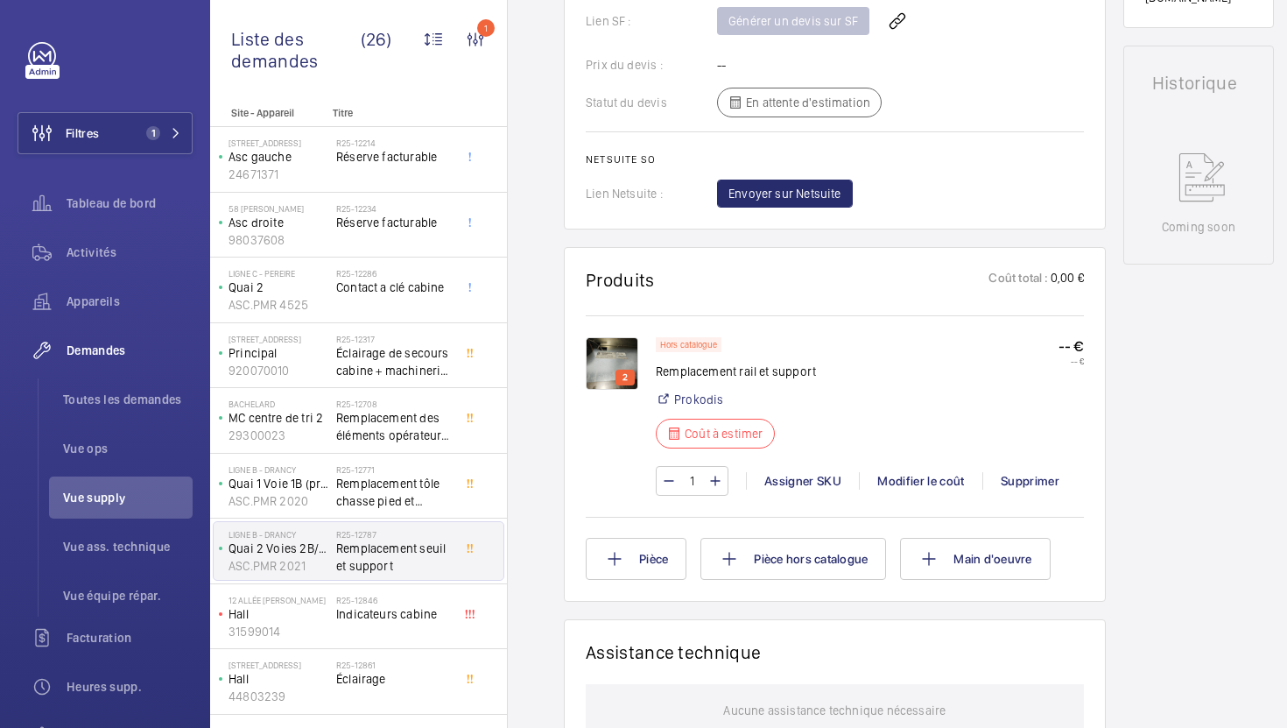
scroll to position [832, 0]
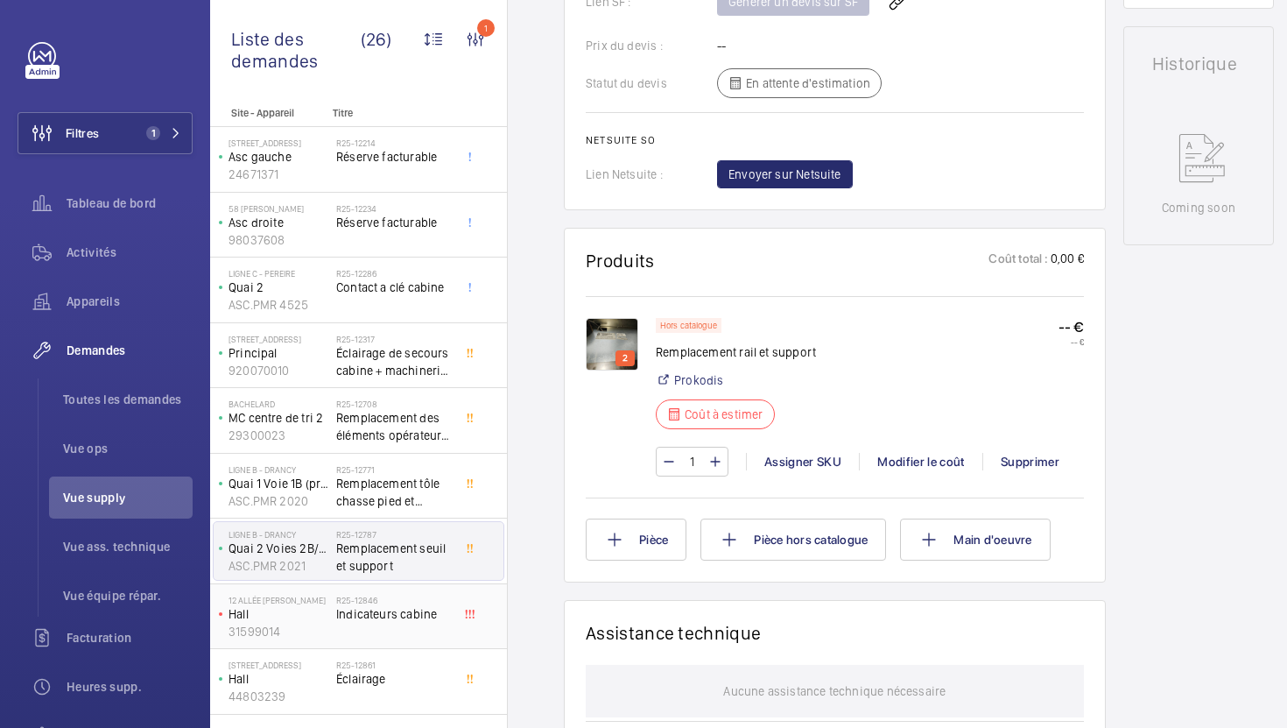
click at [377, 609] on span "Indicateurs cabine" at bounding box center [394, 614] width 116 height 18
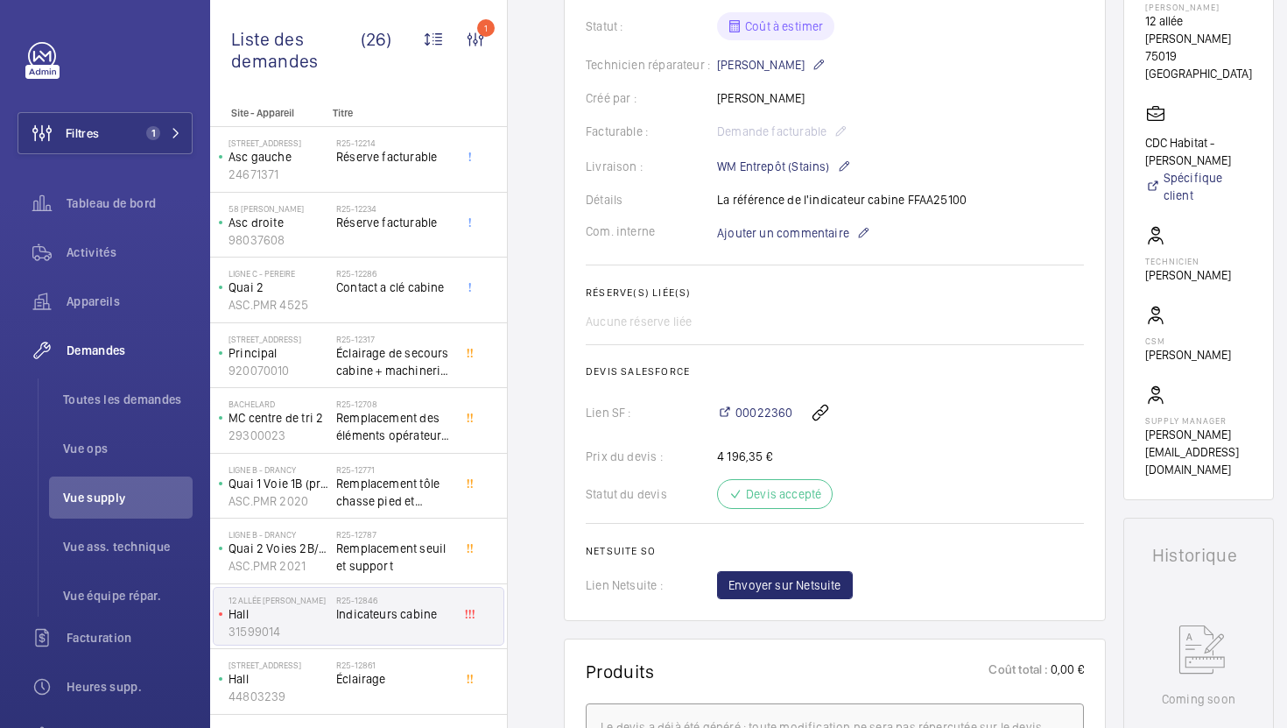
scroll to position [345, 0]
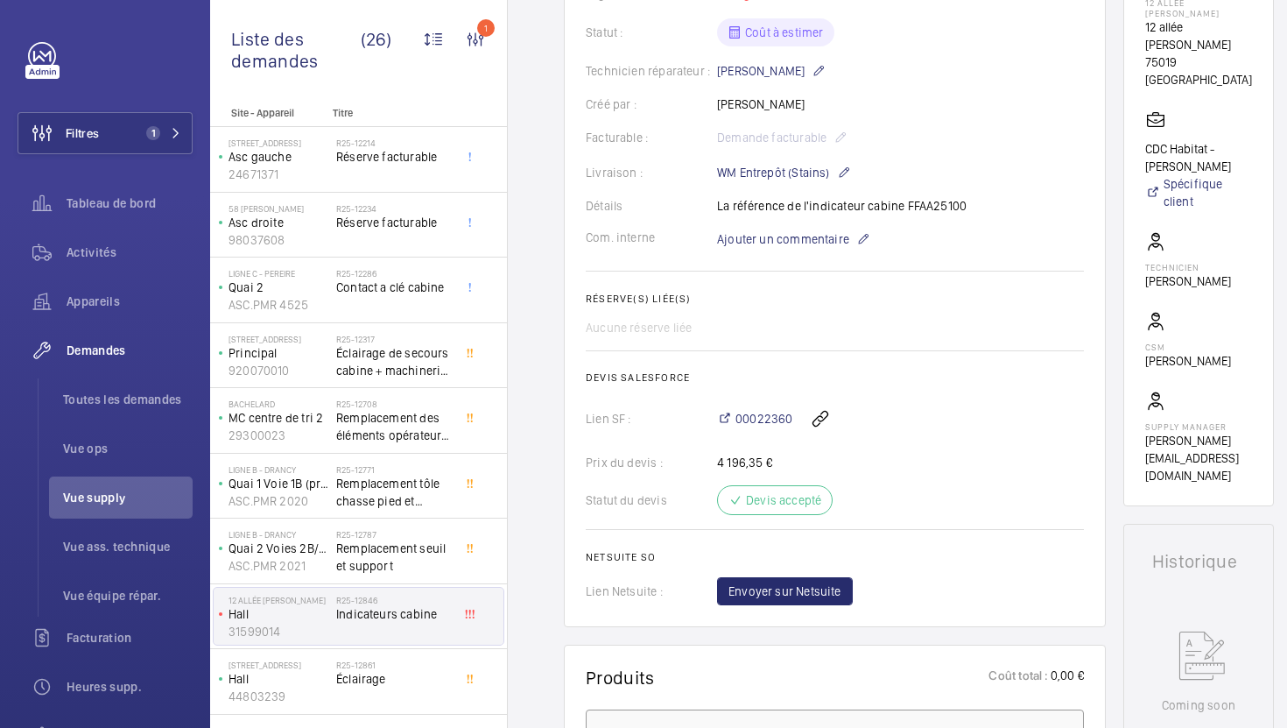
click at [948, 208] on div "Détails La référence de l'indicateur cabine FFAA25100" at bounding box center [835, 206] width 498 height 18
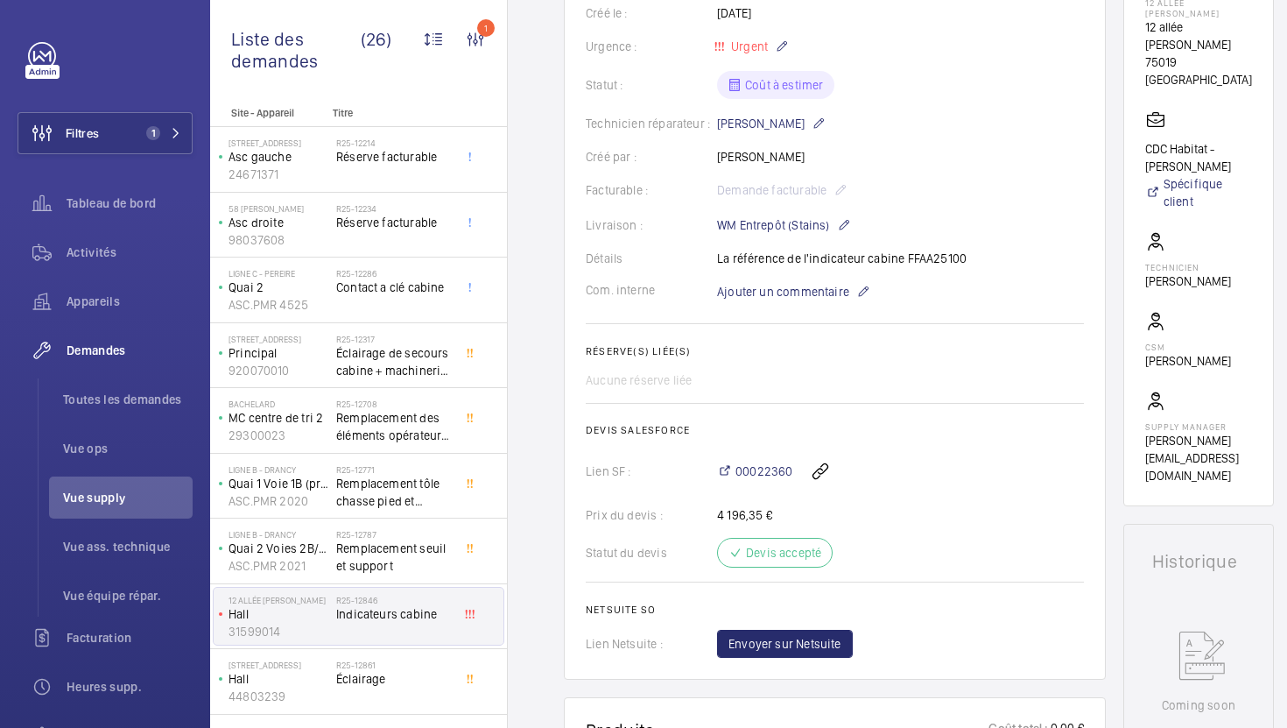
scroll to position [398, 0]
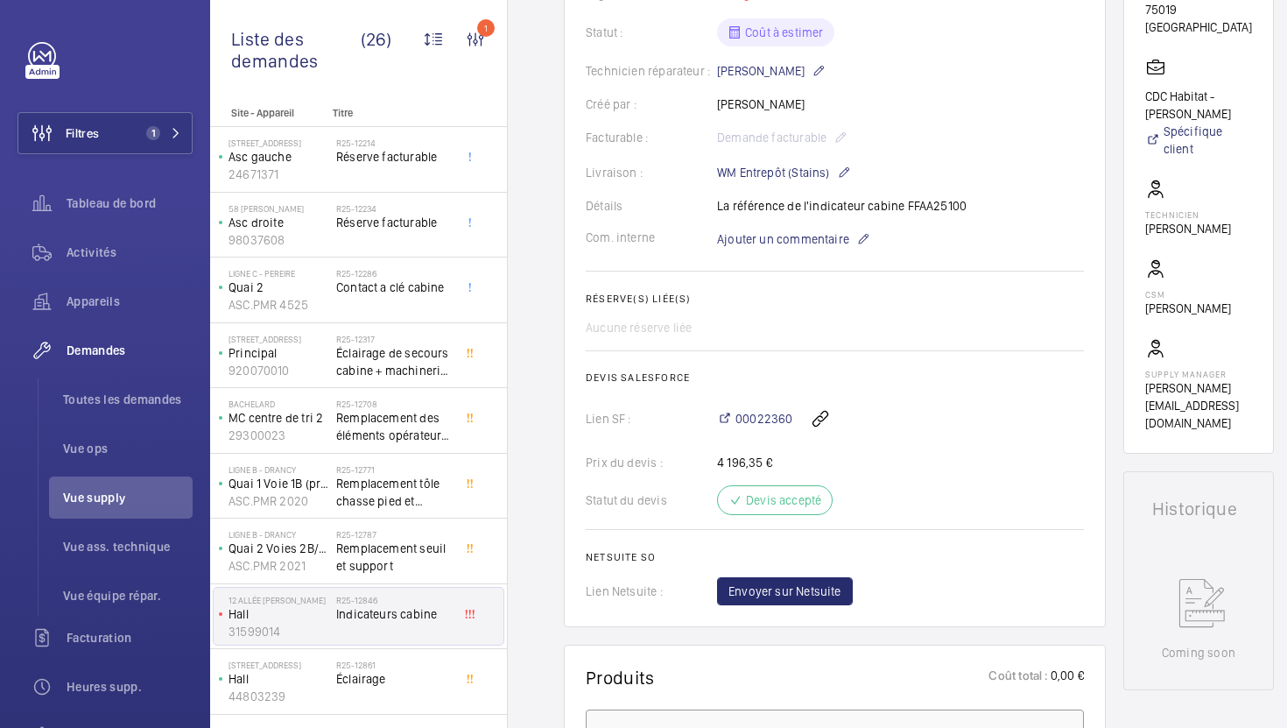
copy p "FFAA25100"
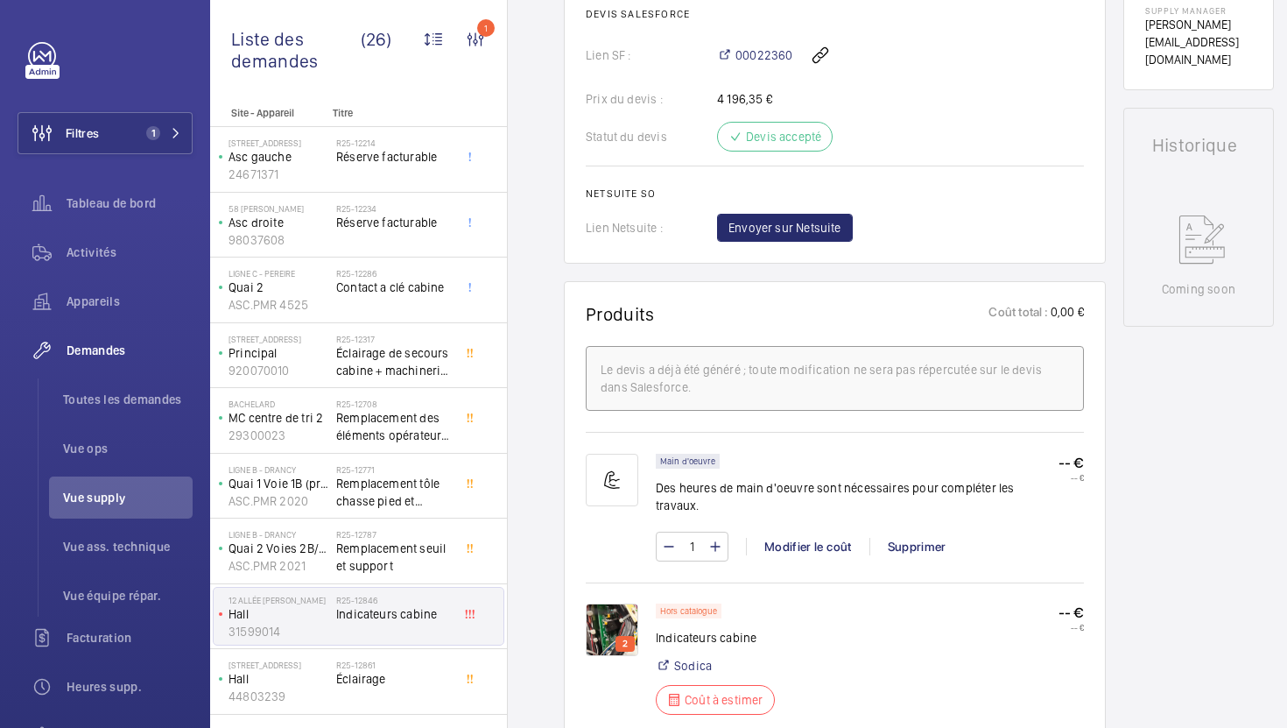
scroll to position [869, 0]
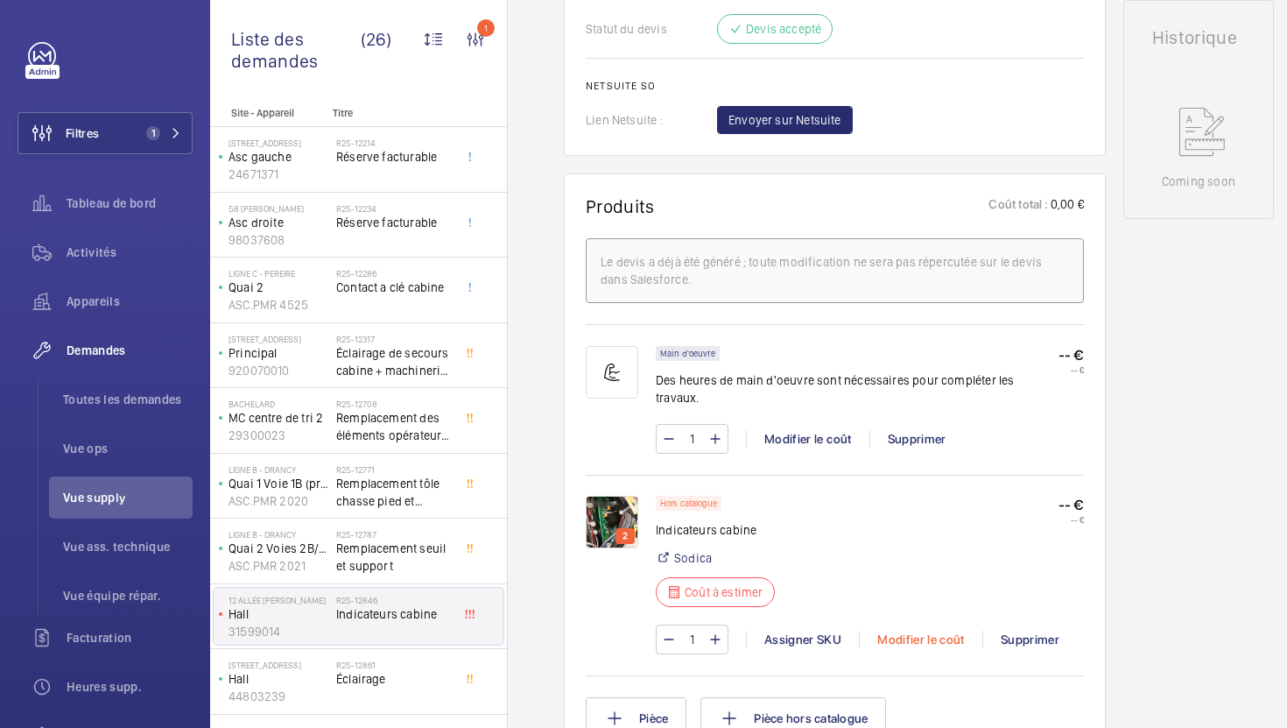
click at [944, 631] on div "Modifier le coût" at bounding box center [920, 640] width 123 height 18
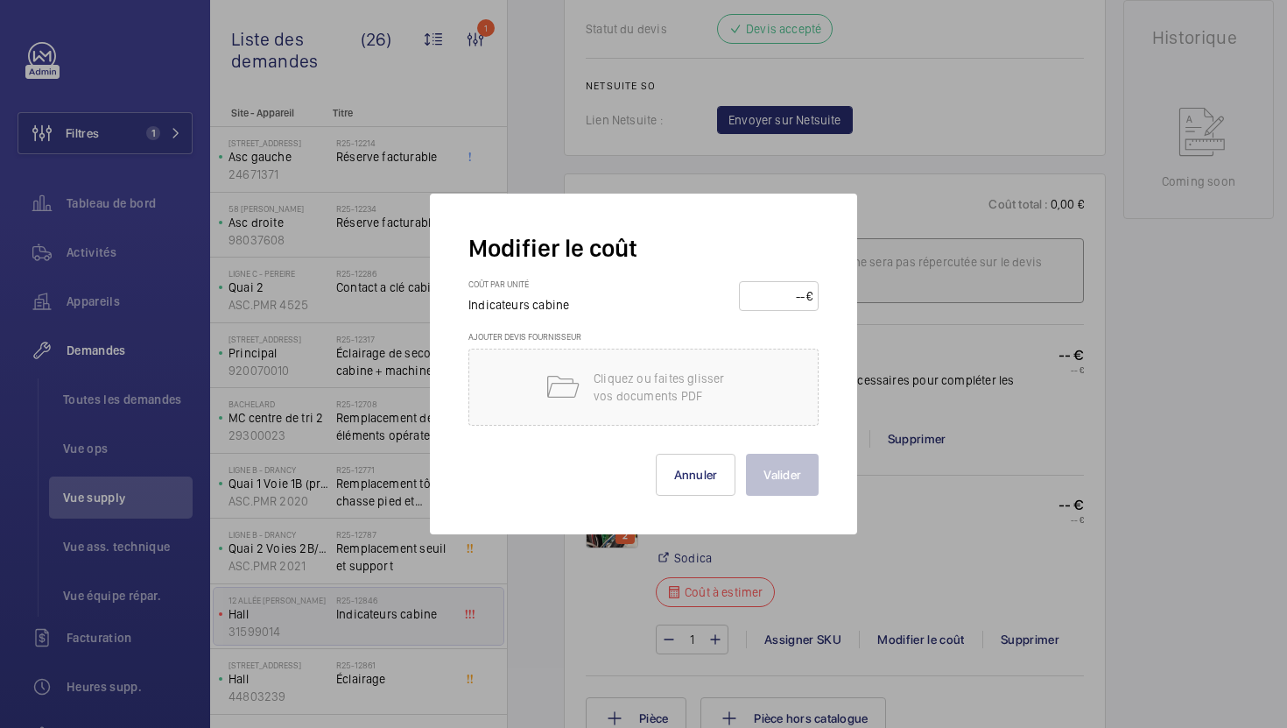
click at [764, 296] on input "number" at bounding box center [775, 296] width 61 height 28
type input "390"
click at [784, 469] on button "Valider" at bounding box center [782, 475] width 73 height 42
